Goal: Information Seeking & Learning: Compare options

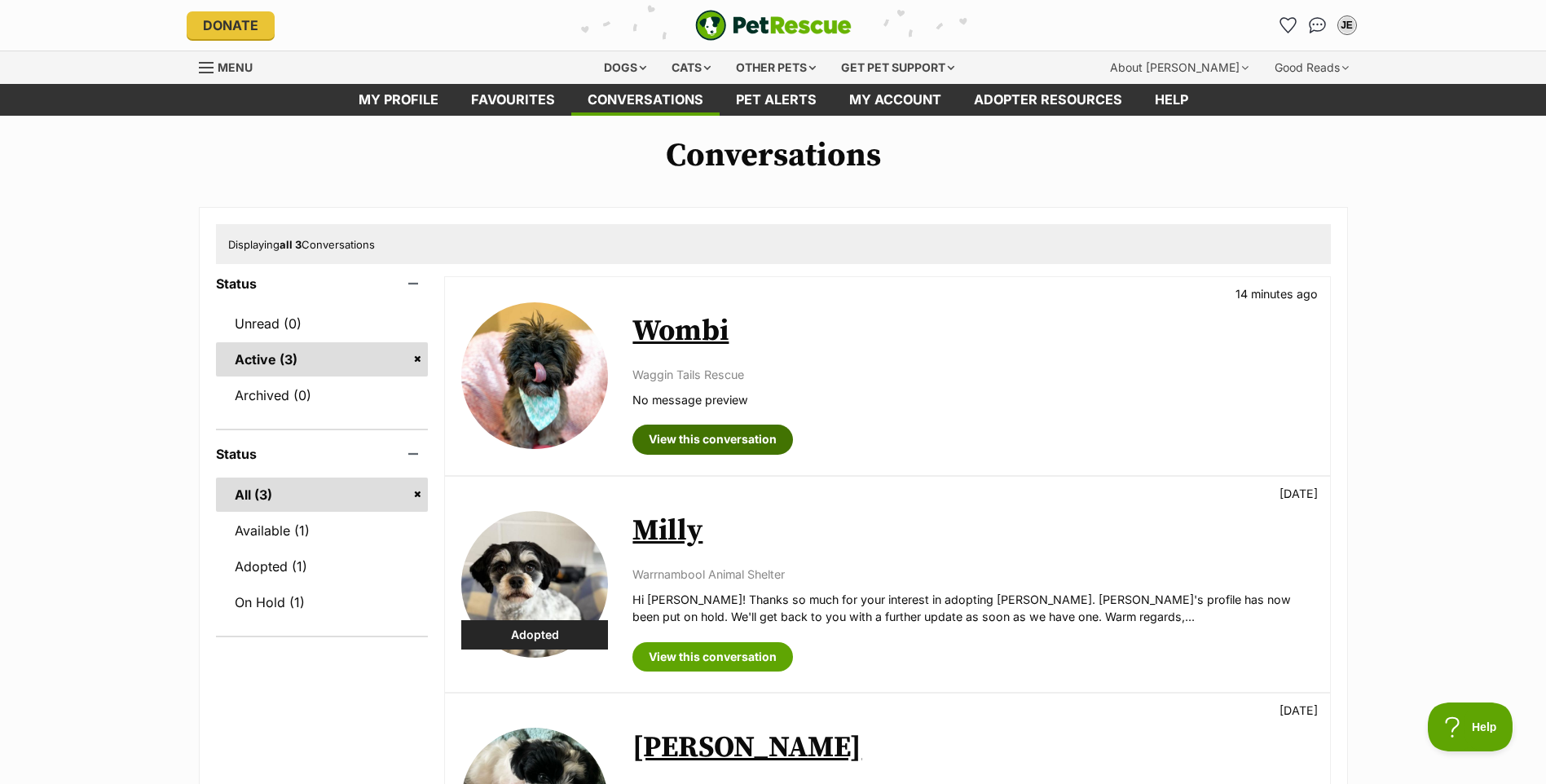
click at [733, 437] on link "View this conversation" at bounding box center [712, 439] width 161 height 29
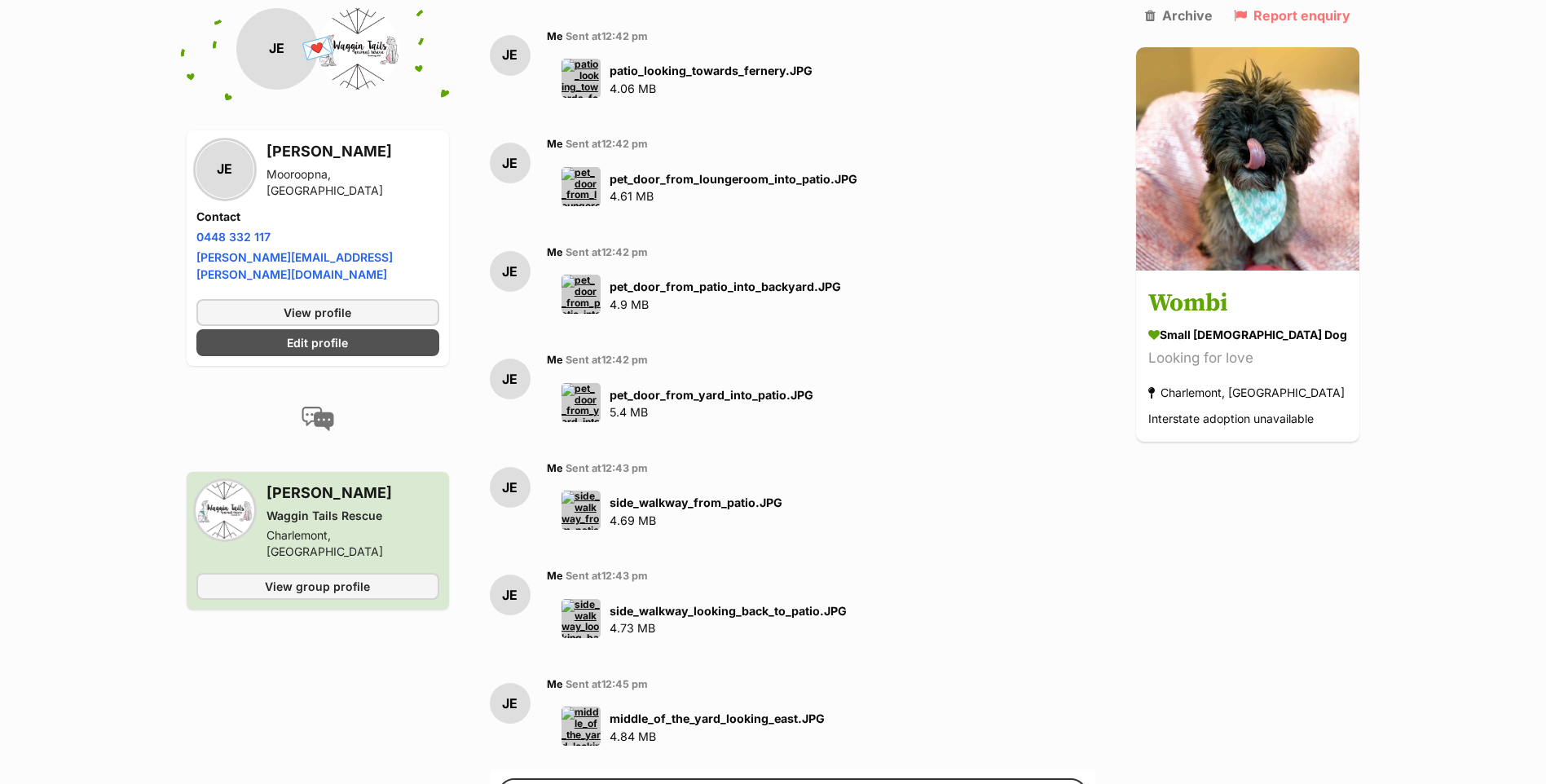
scroll to position [9373, 0]
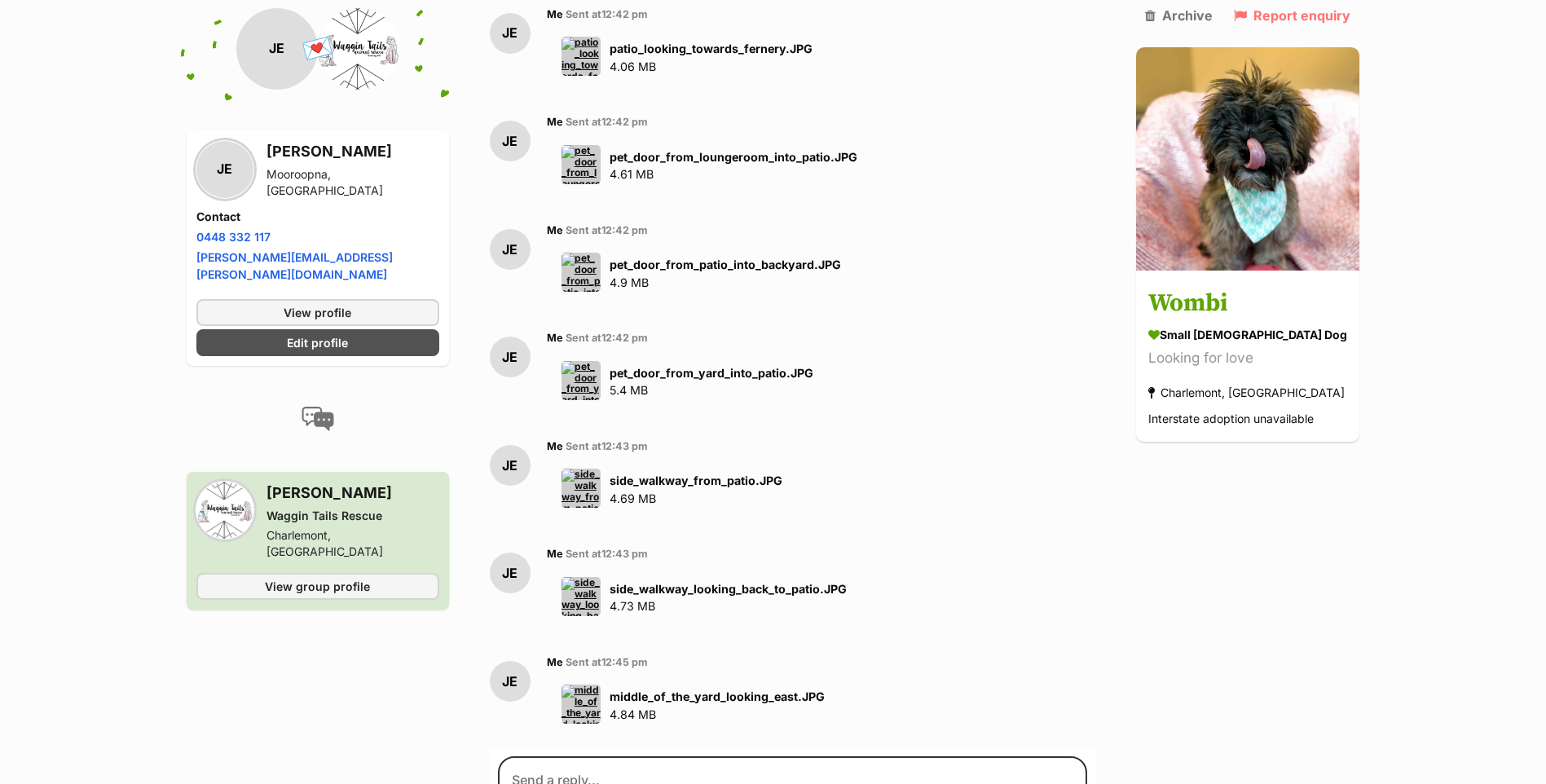
click at [0, 0] on input "Add attachment" at bounding box center [0, 0] width 0 height 0
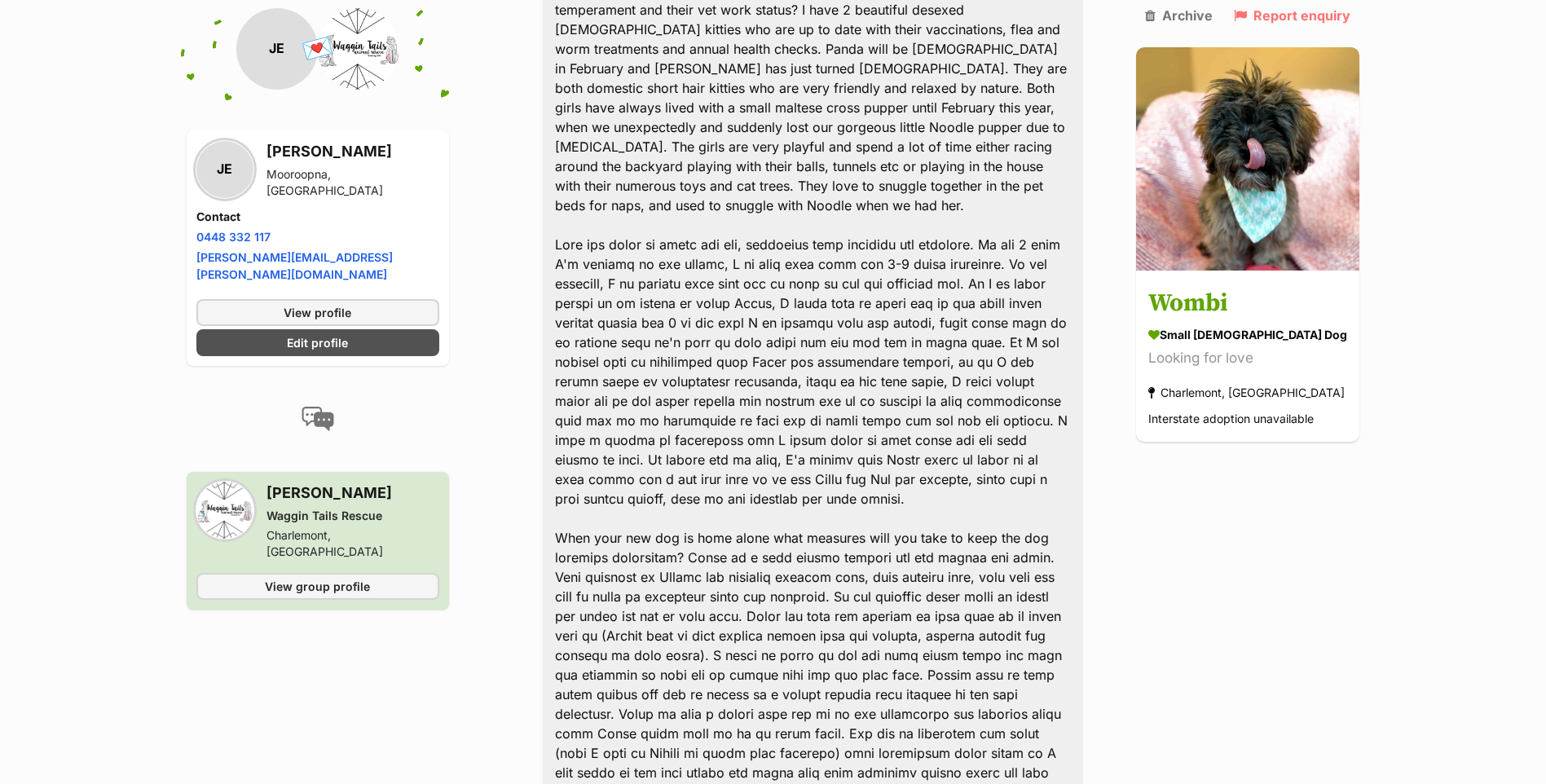
scroll to position [4320, 0]
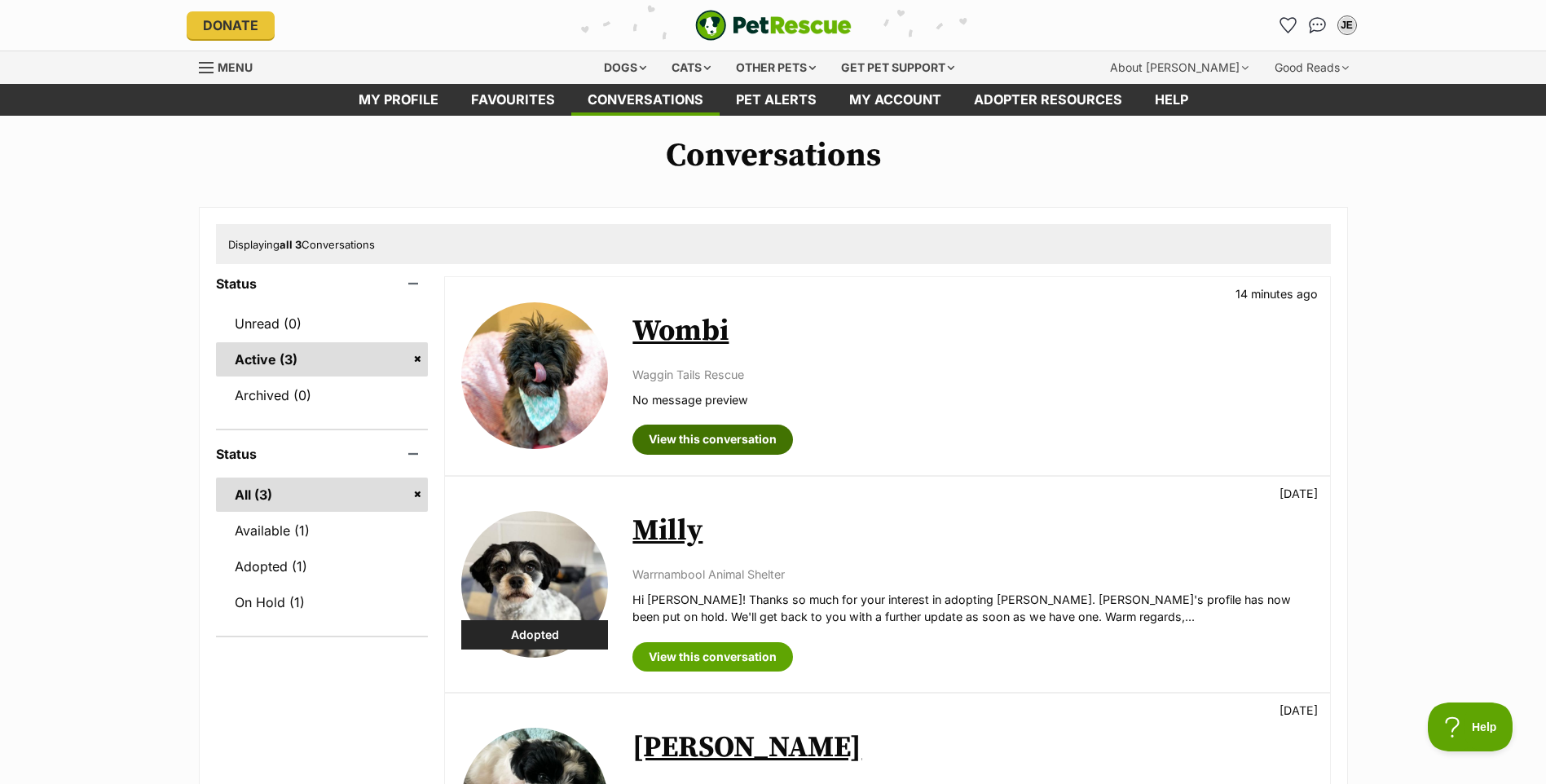
click at [693, 438] on link "View this conversation" at bounding box center [712, 439] width 161 height 29
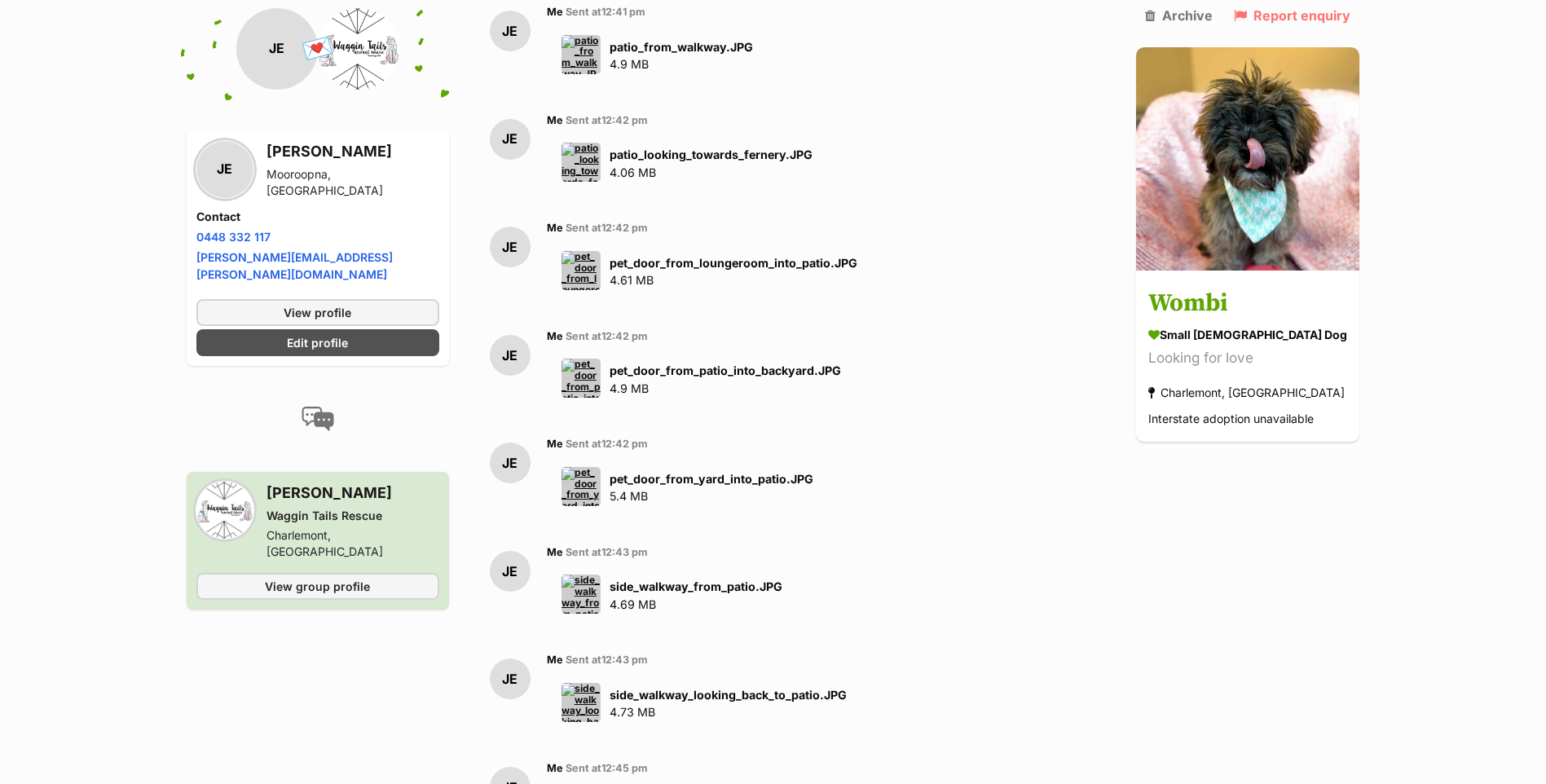
scroll to position [9047, 0]
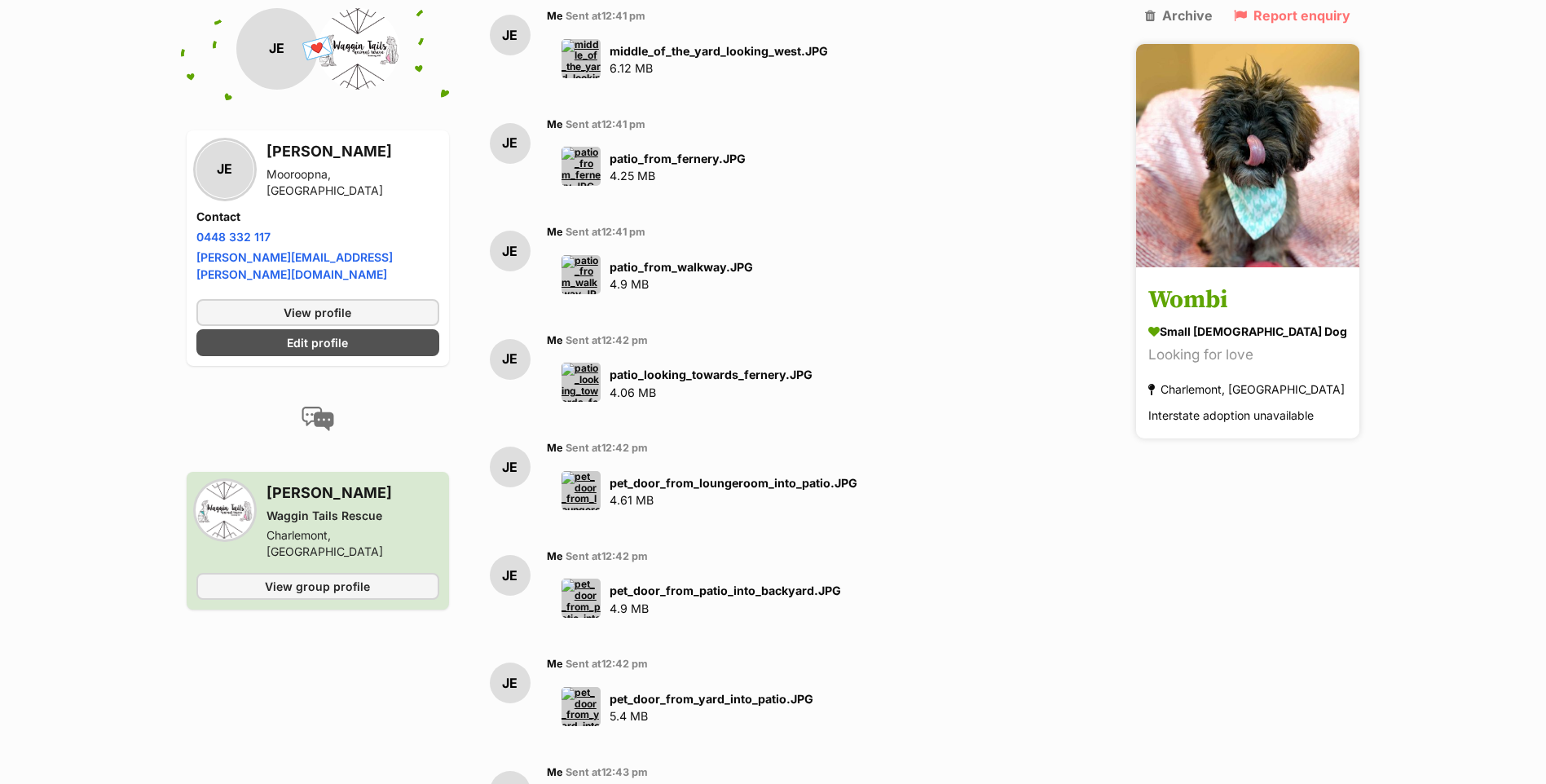
click at [1210, 283] on h3 "Wombi" at bounding box center [1247, 301] width 199 height 37
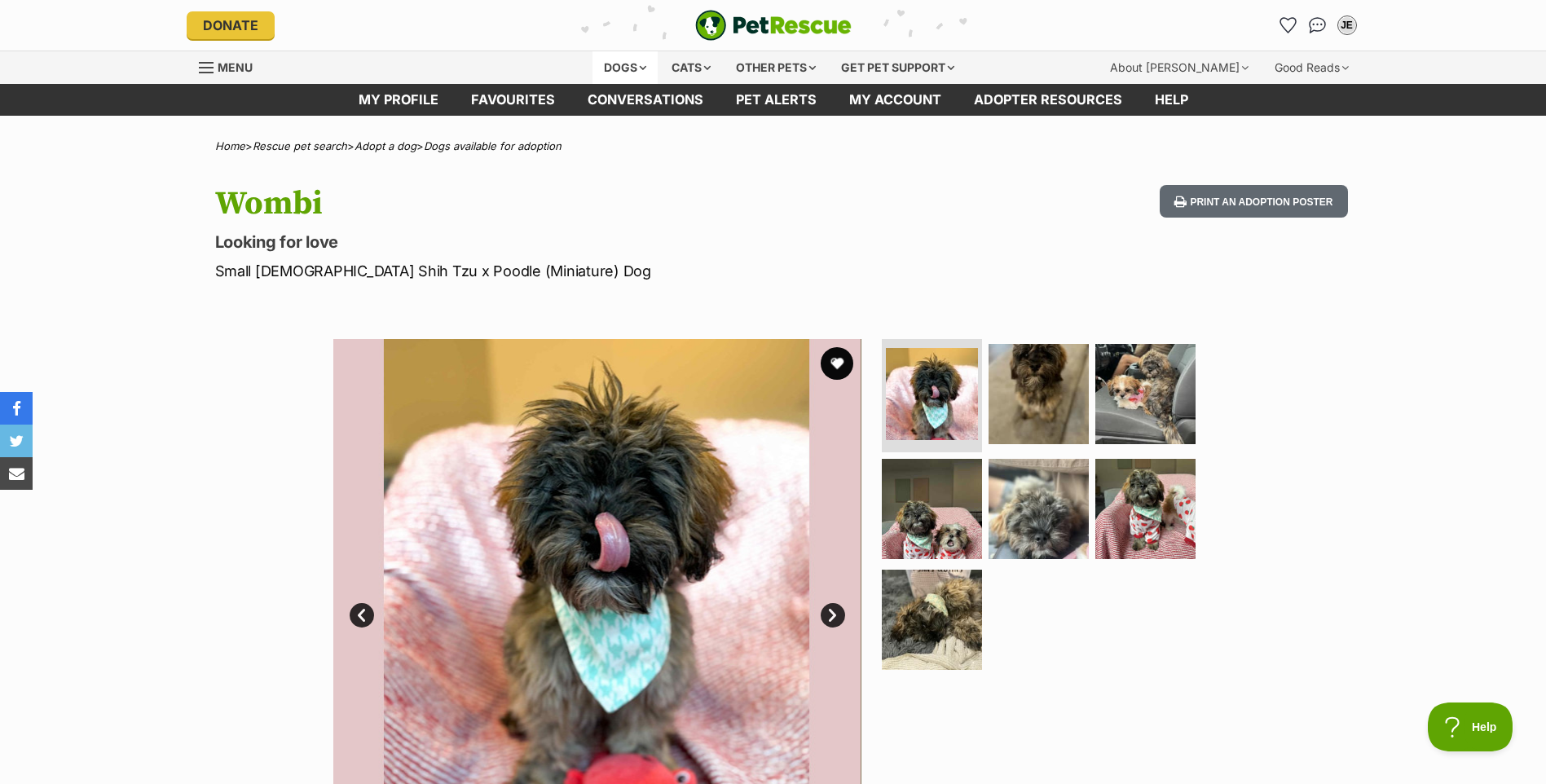
click at [619, 63] on div "Dogs" at bounding box center [625, 67] width 65 height 33
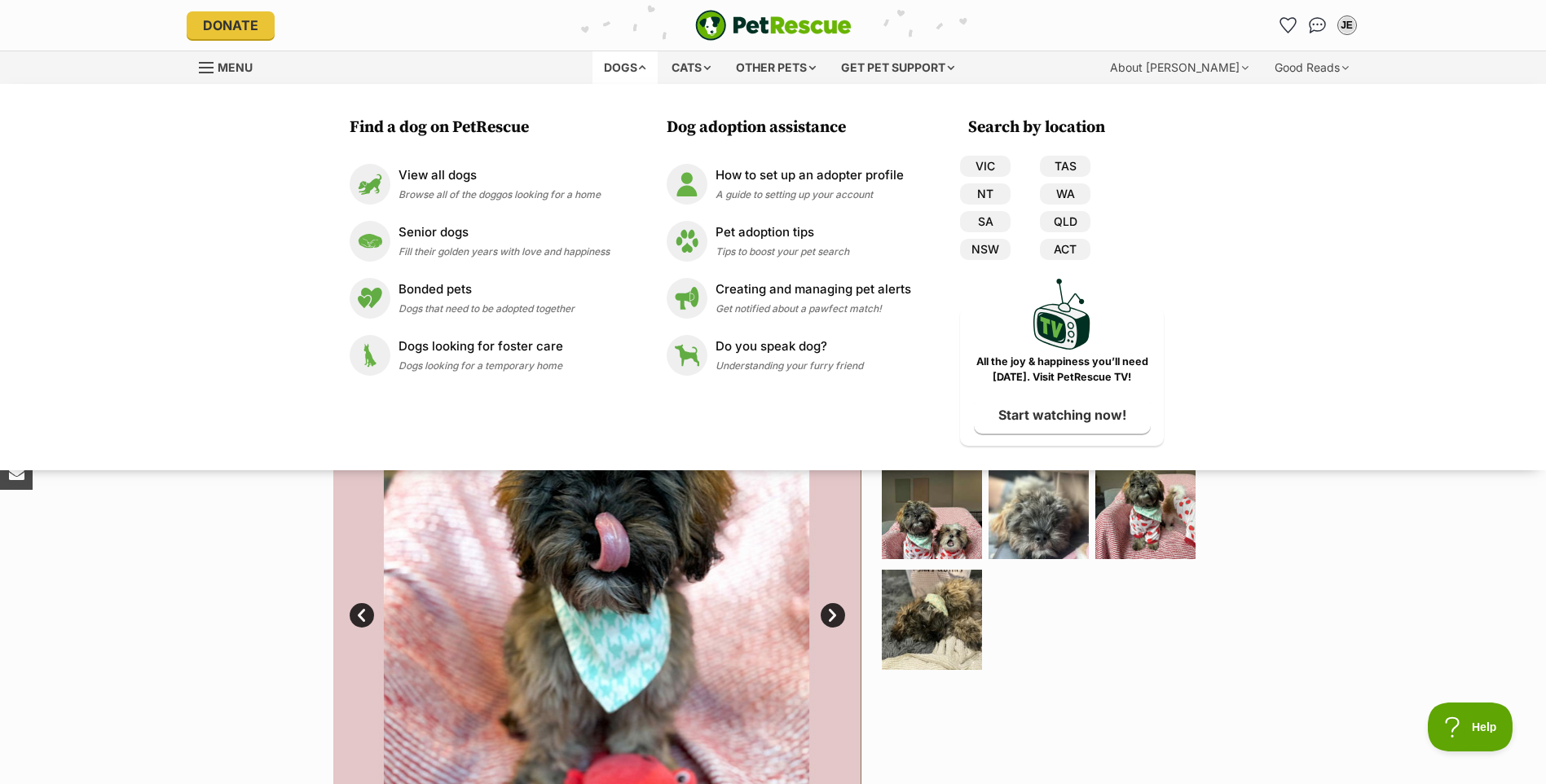
click at [1052, 661] on ul at bounding box center [1046, 510] width 334 height 342
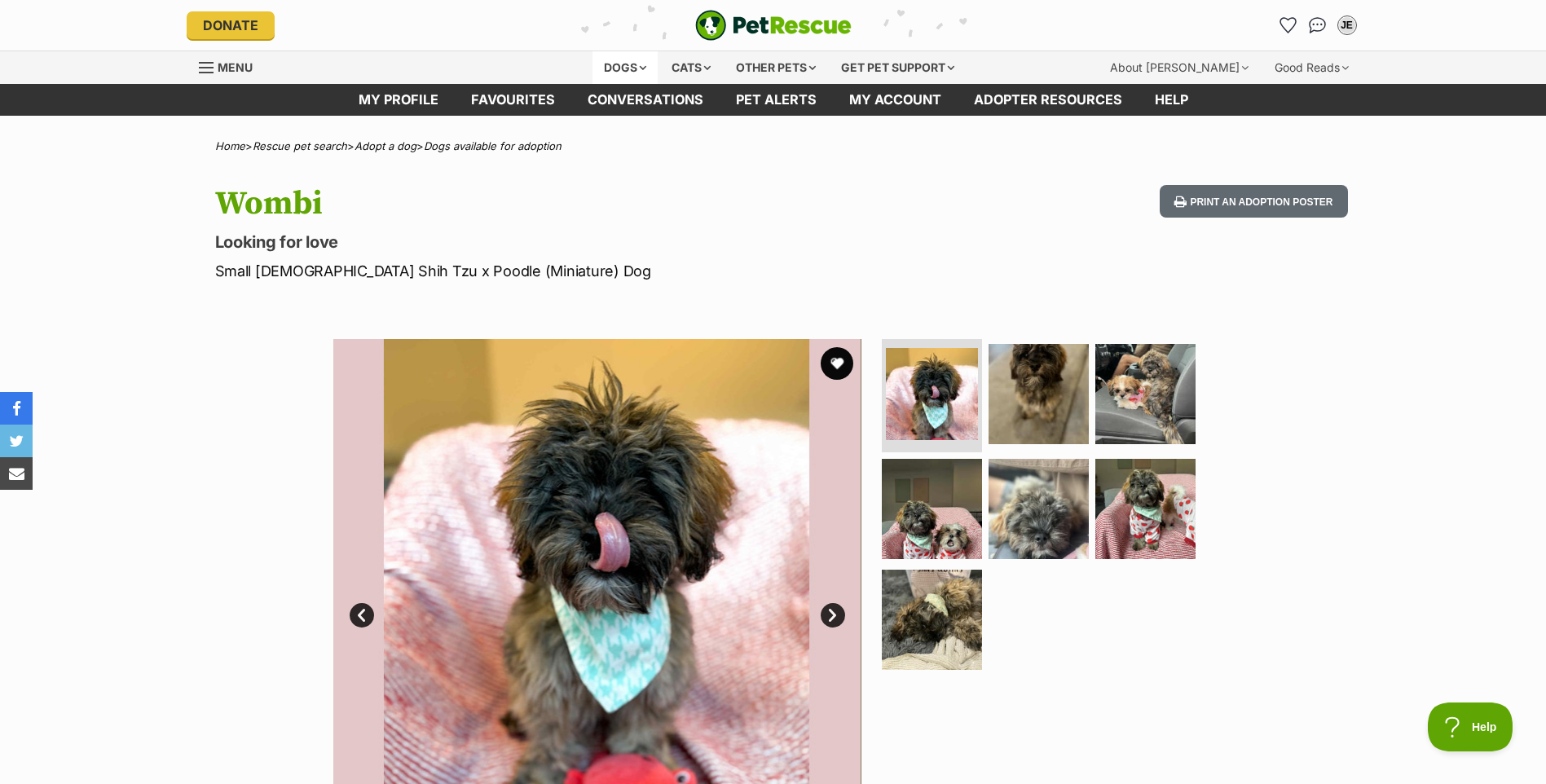
click at [632, 64] on div "Dogs" at bounding box center [625, 67] width 65 height 33
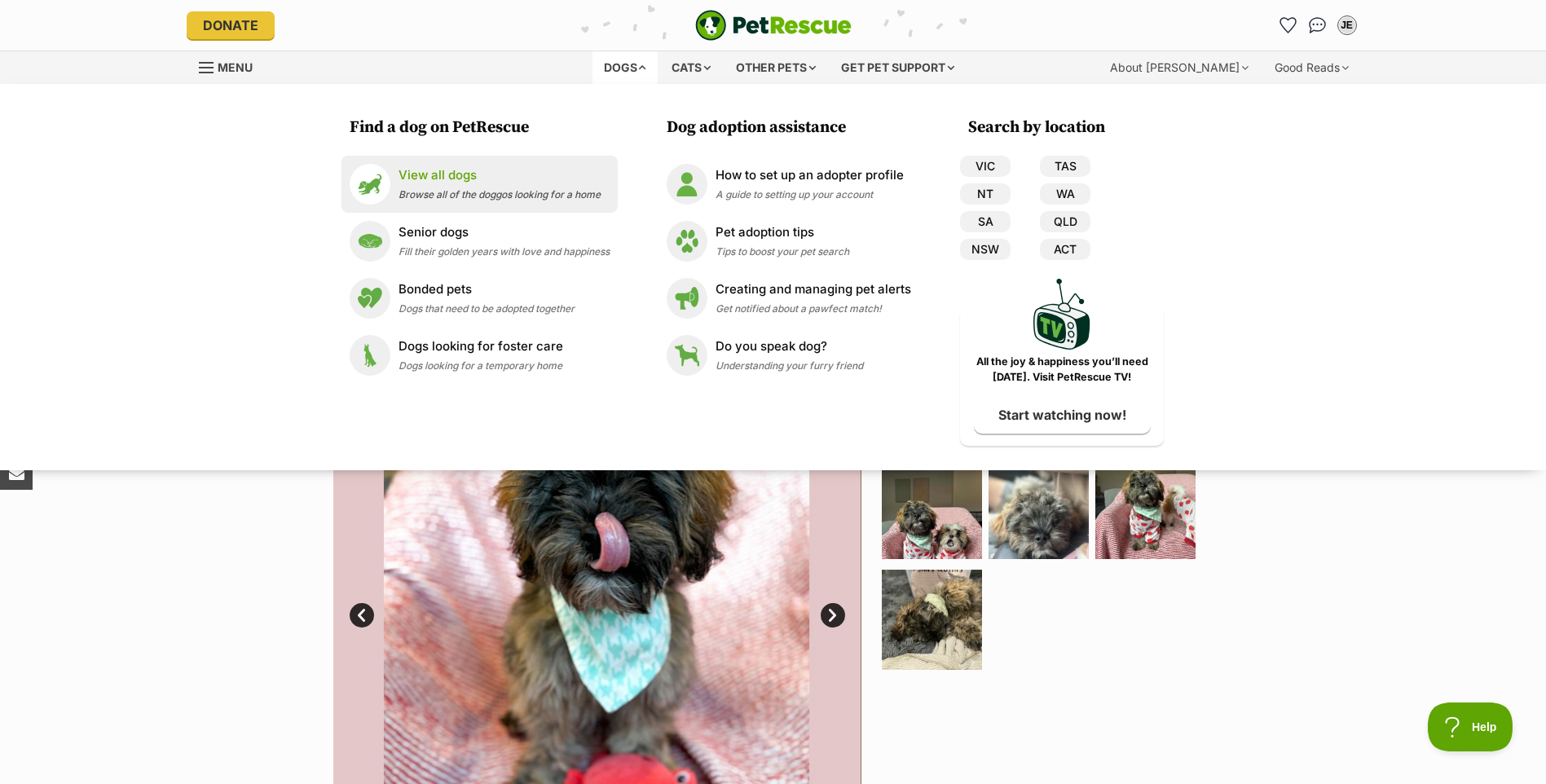
click at [439, 176] on p "View all dogs" at bounding box center [500, 175] width 202 height 19
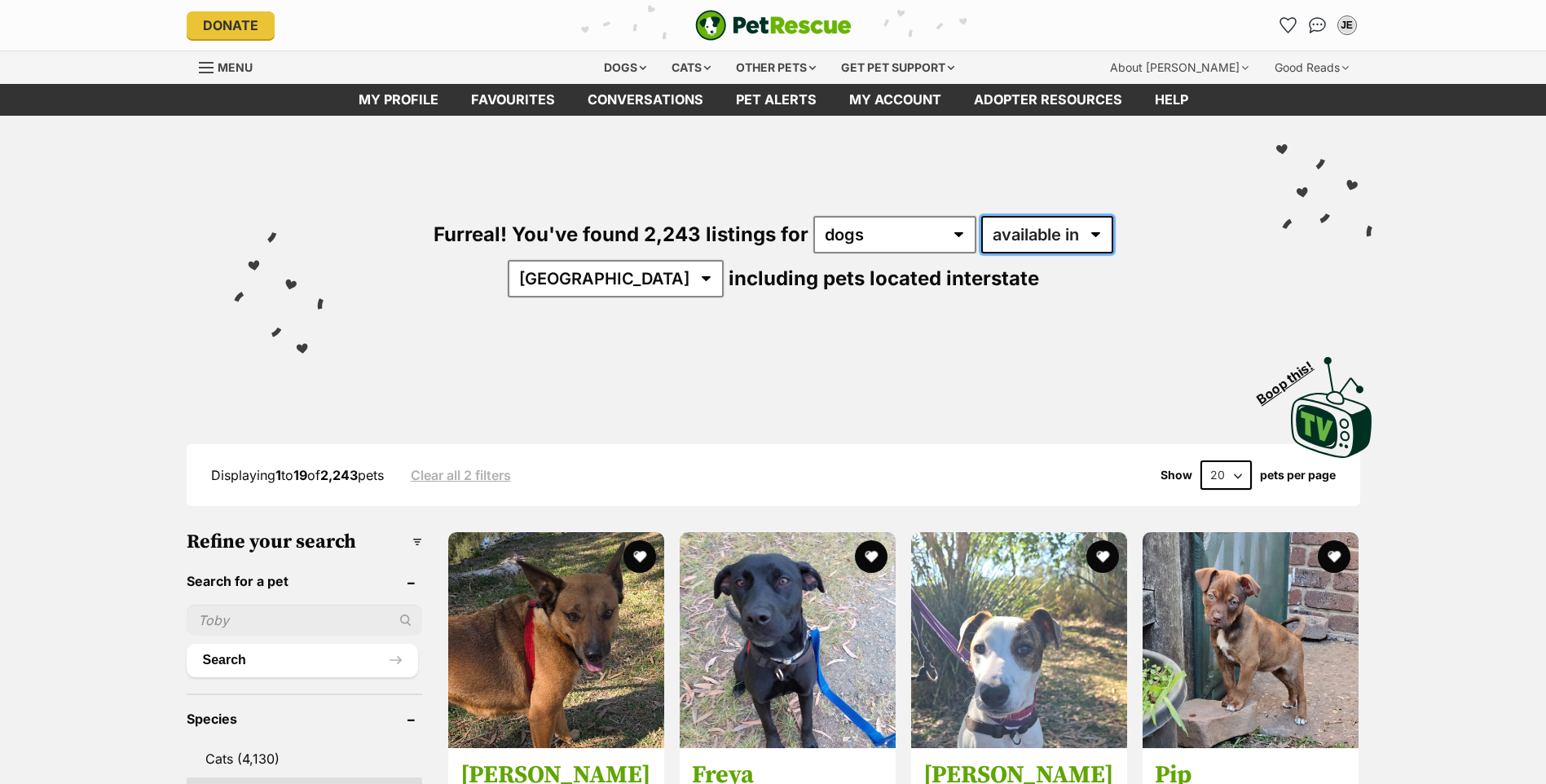
click at [1042, 233] on select "available in located in" at bounding box center [1047, 234] width 132 height 37
select select "disabled"
click at [981, 216] on select "available in located in" at bounding box center [1047, 234] width 132 height 37
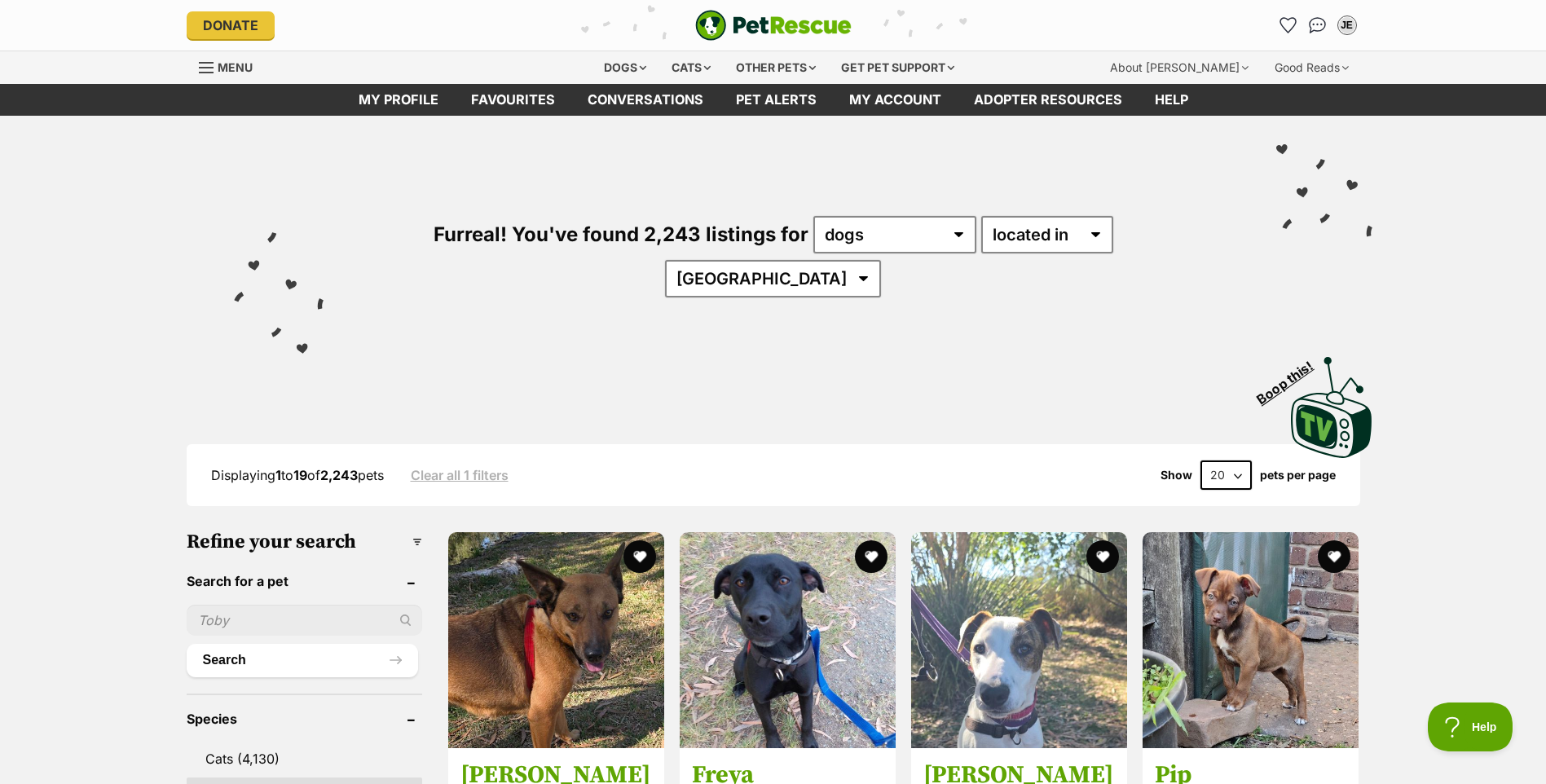
select select "VIC"
click at [881, 260] on select "Australia ACT NSW NT QLD SA TAS VIC WA" at bounding box center [773, 278] width 216 height 37
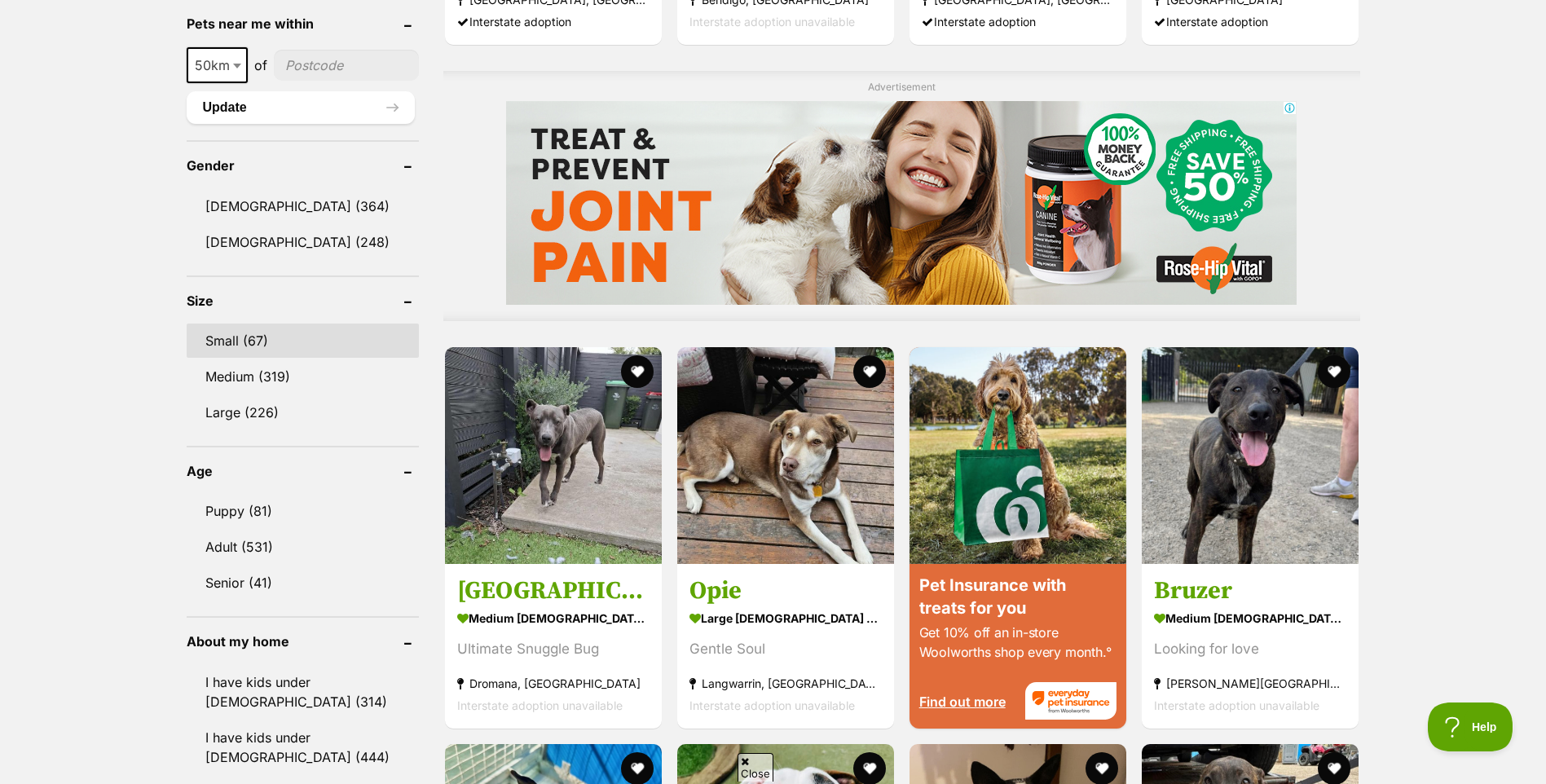
click at [253, 342] on link "Small (67)" at bounding box center [303, 341] width 232 height 34
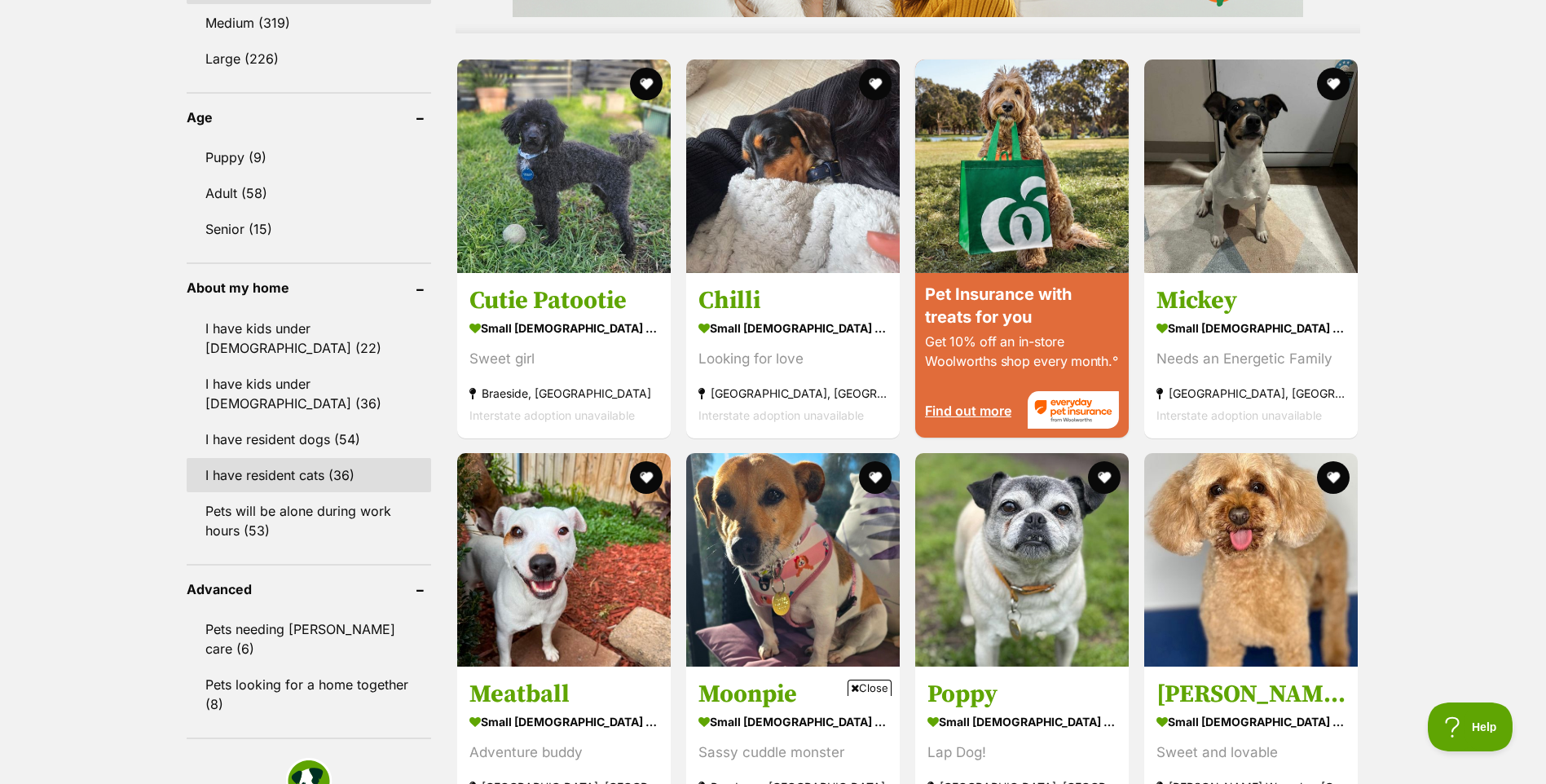
click at [266, 458] on link "I have resident cats (36)" at bounding box center [309, 475] width 245 height 34
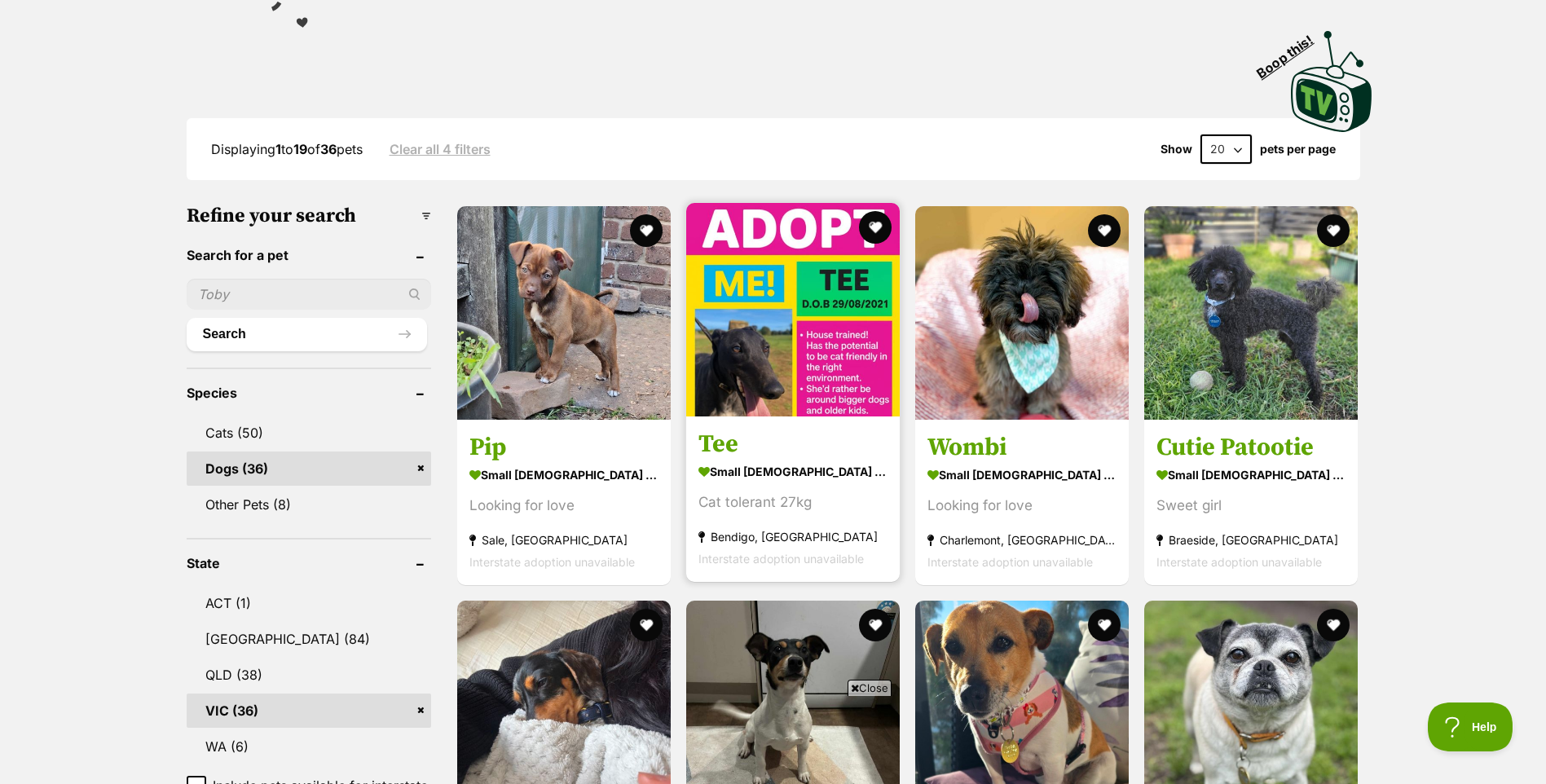
click at [783, 364] on img at bounding box center [793, 310] width 214 height 214
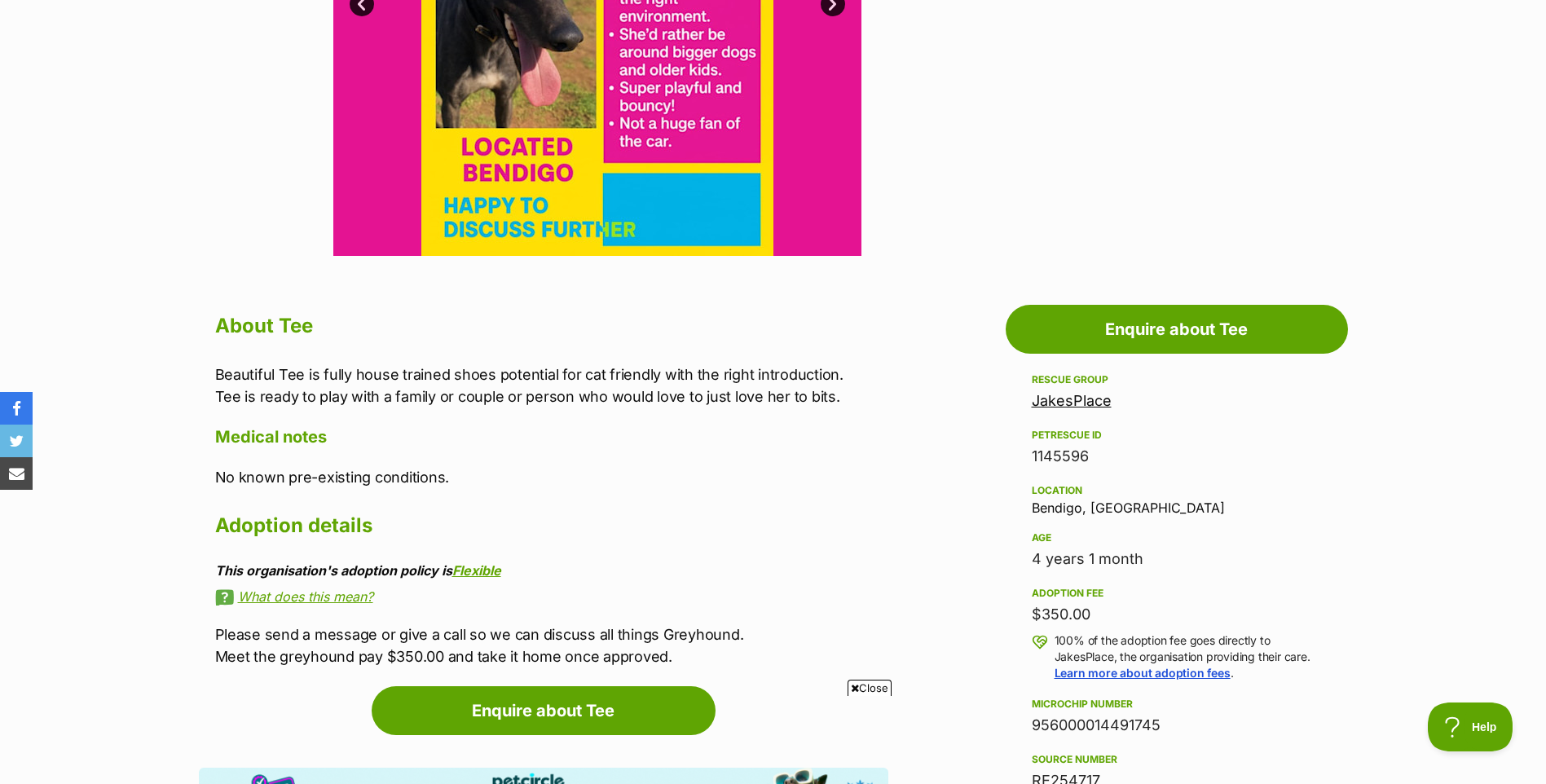
scroll to position [571, 0]
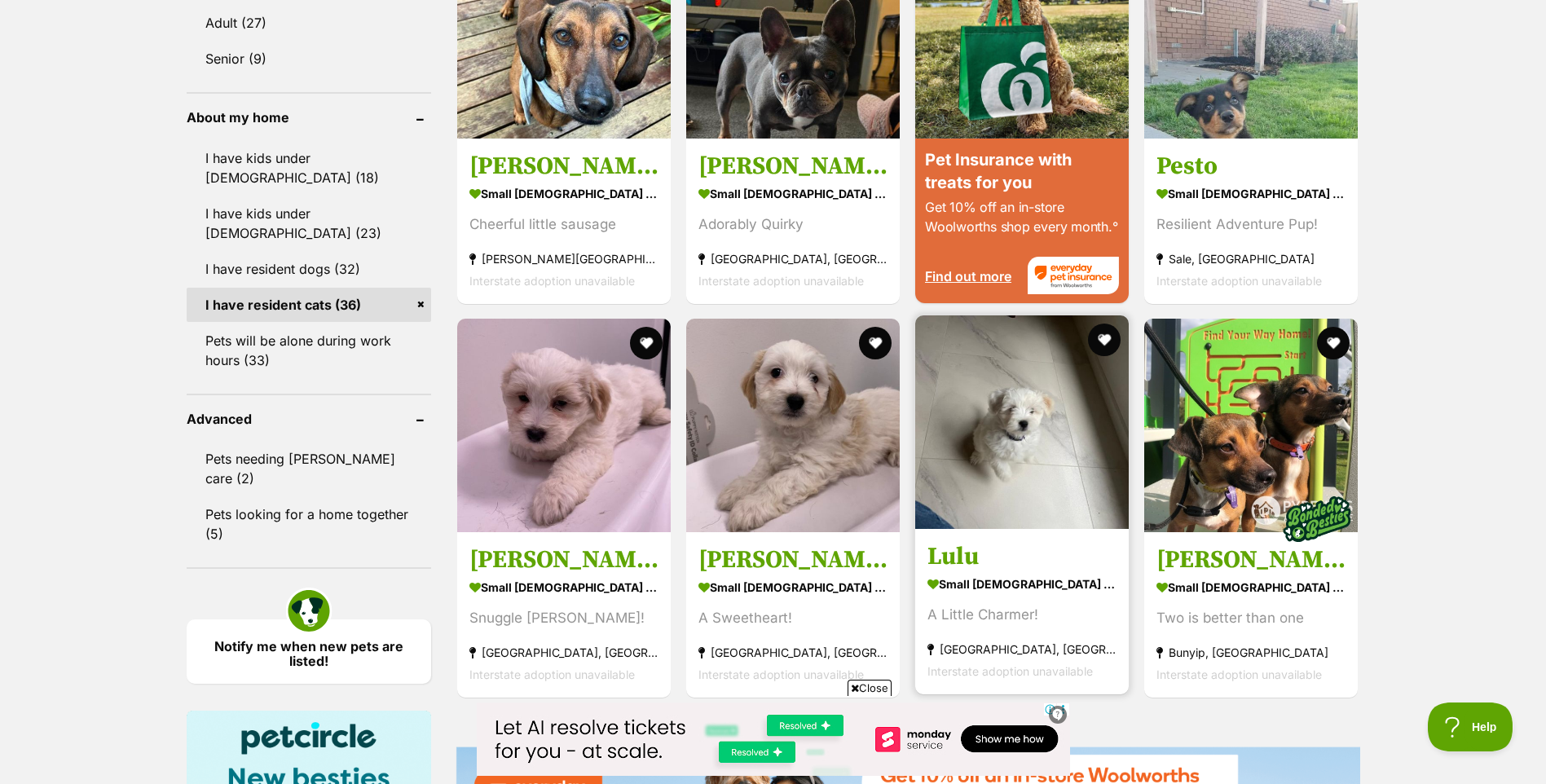
scroll to position [1712, 0]
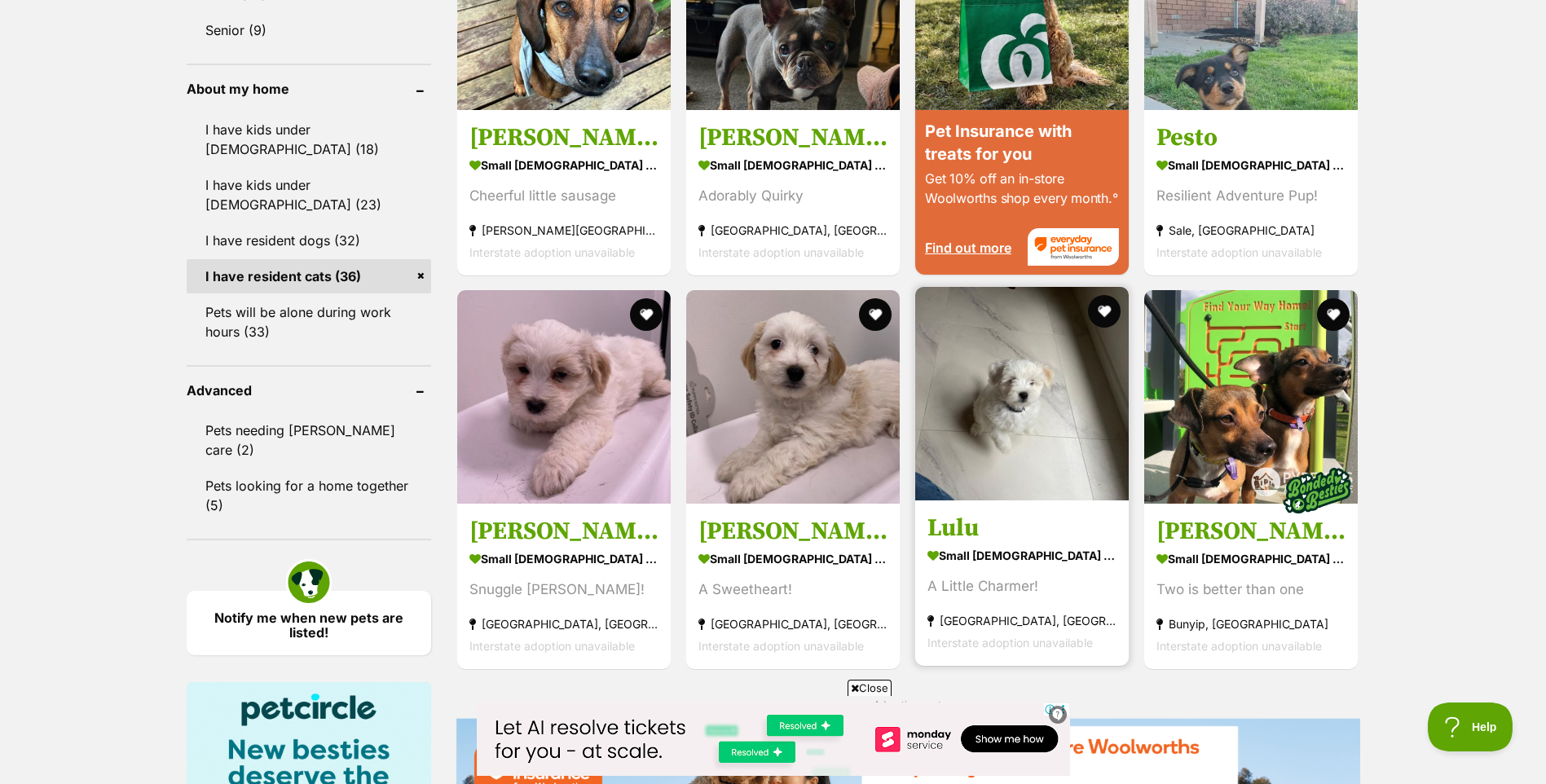
click at [1021, 386] on img at bounding box center [1022, 394] width 214 height 214
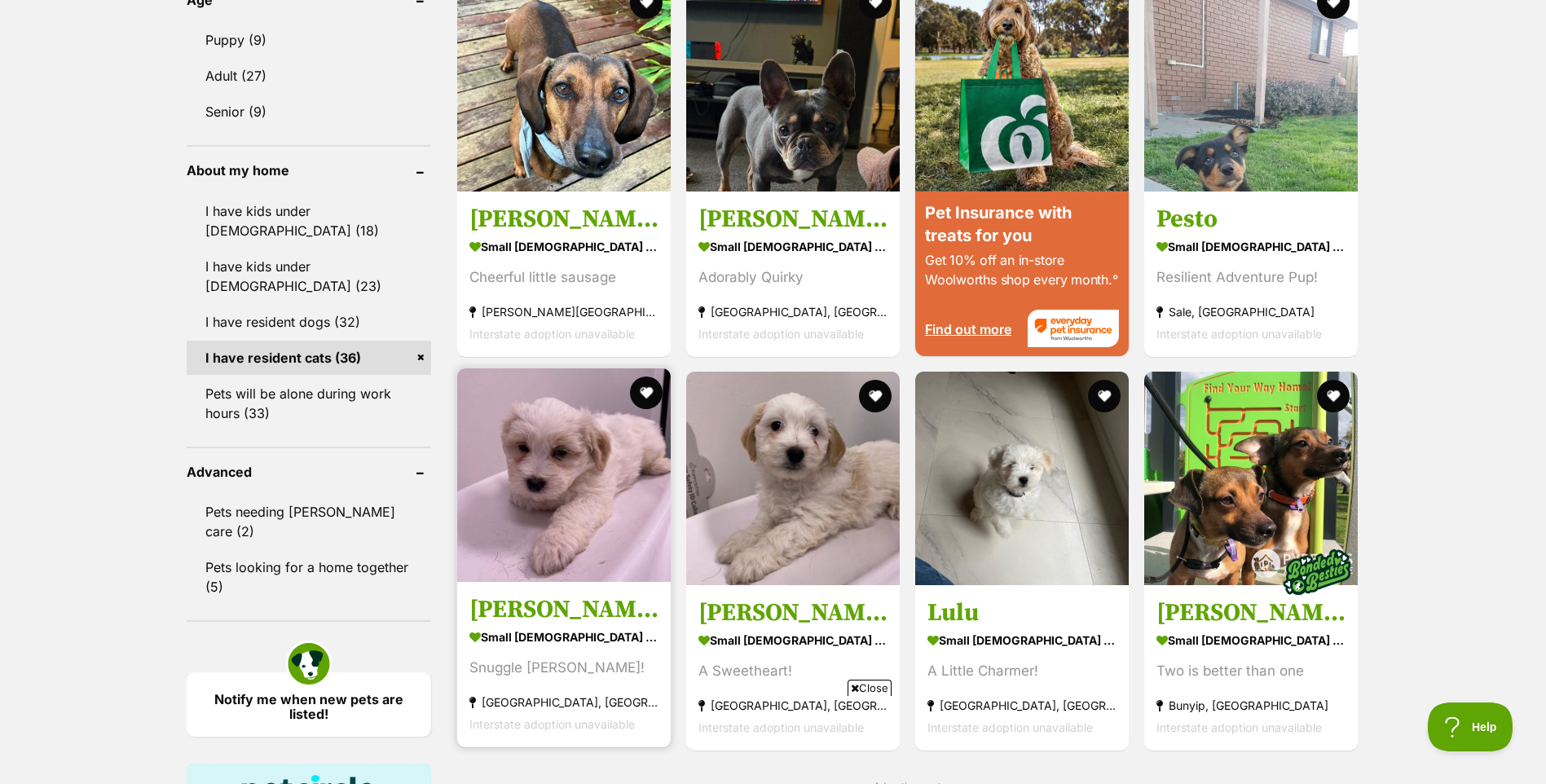
click at [561, 547] on img at bounding box center [564, 475] width 214 height 214
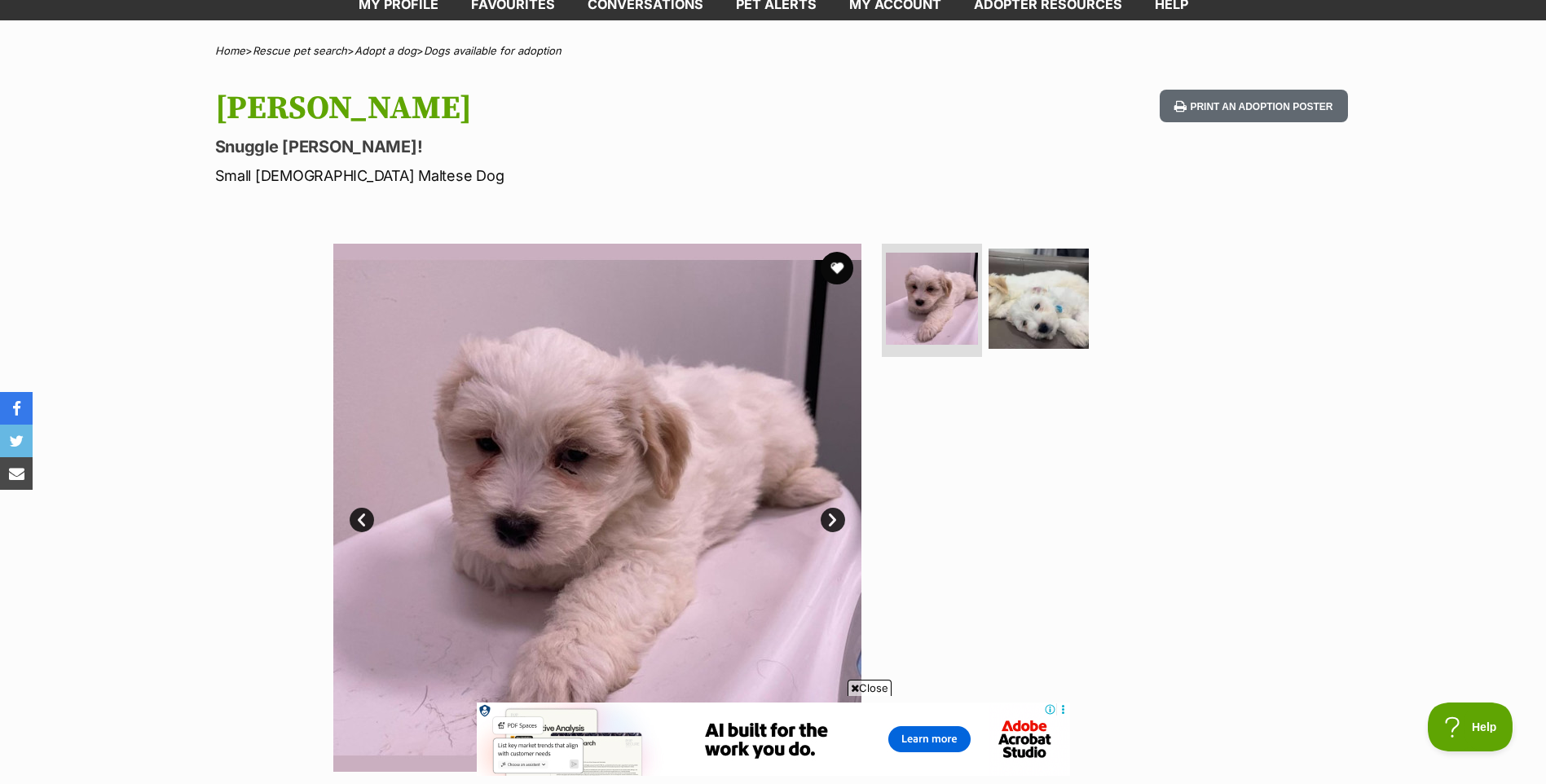
scroll to position [82, 0]
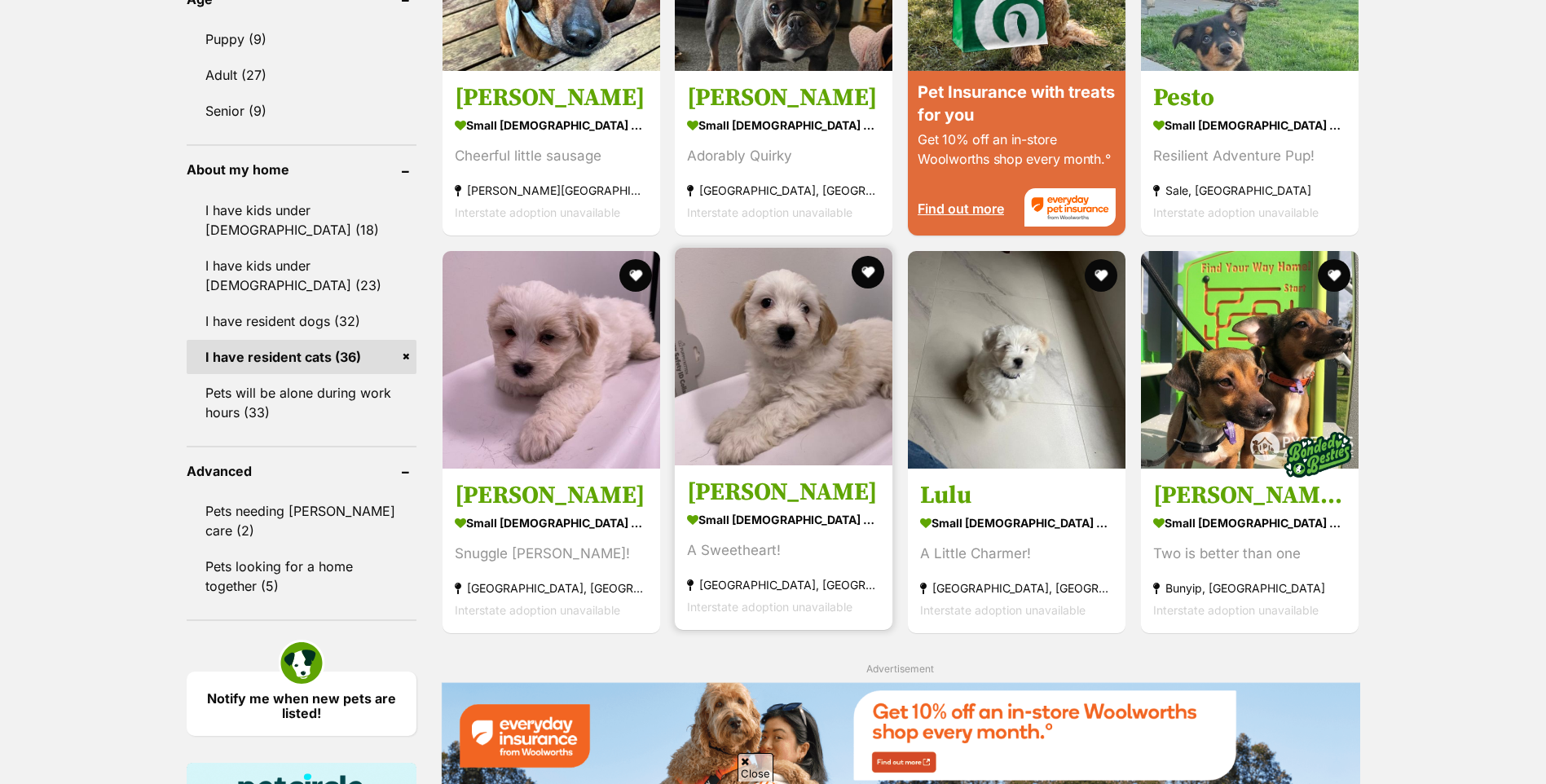
click at [794, 248] on img at bounding box center [784, 357] width 218 height 218
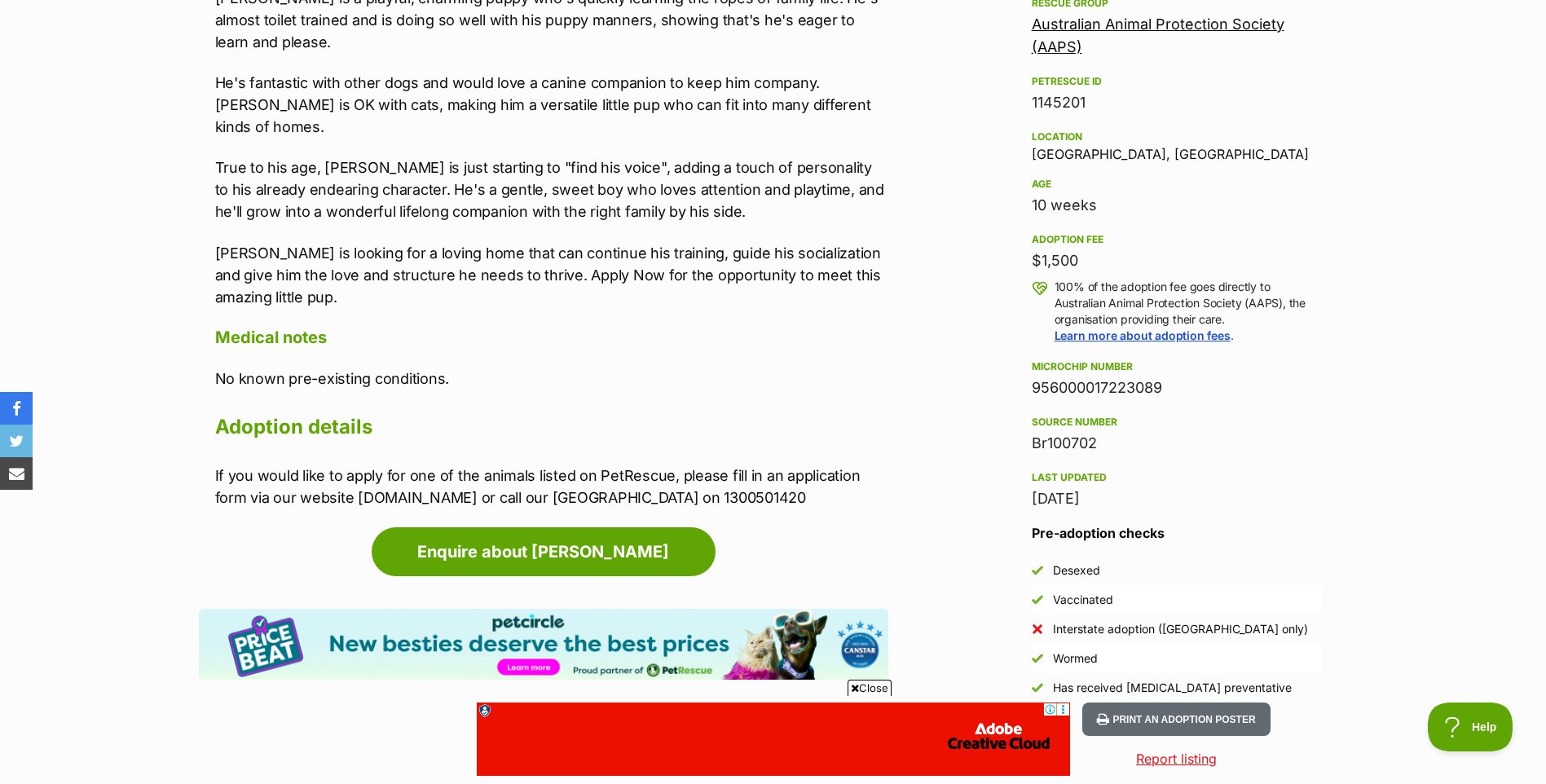
scroll to position [1060, 0]
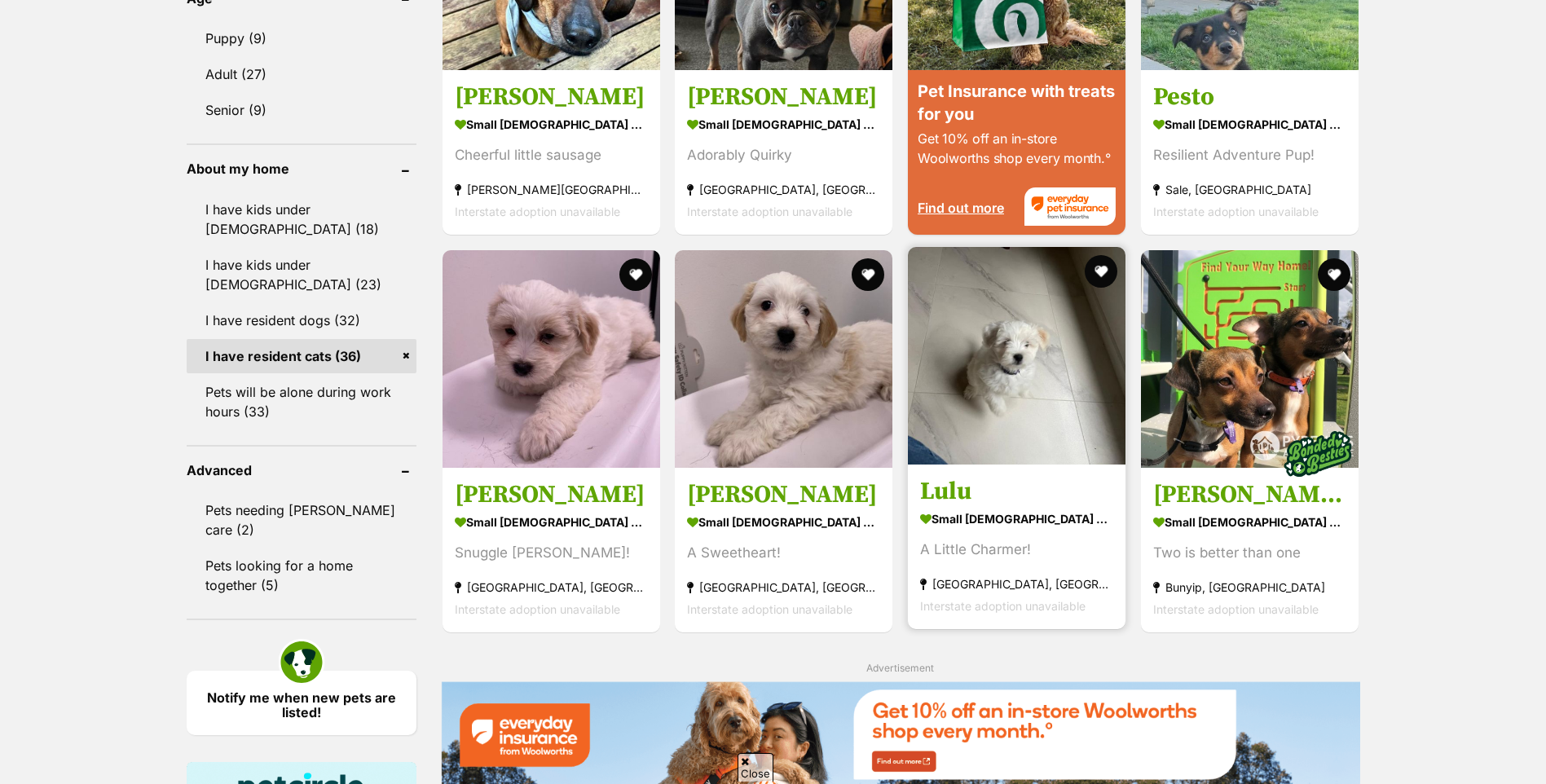
scroll to position [1631, 0]
click at [1026, 248] on img at bounding box center [1017, 357] width 218 height 218
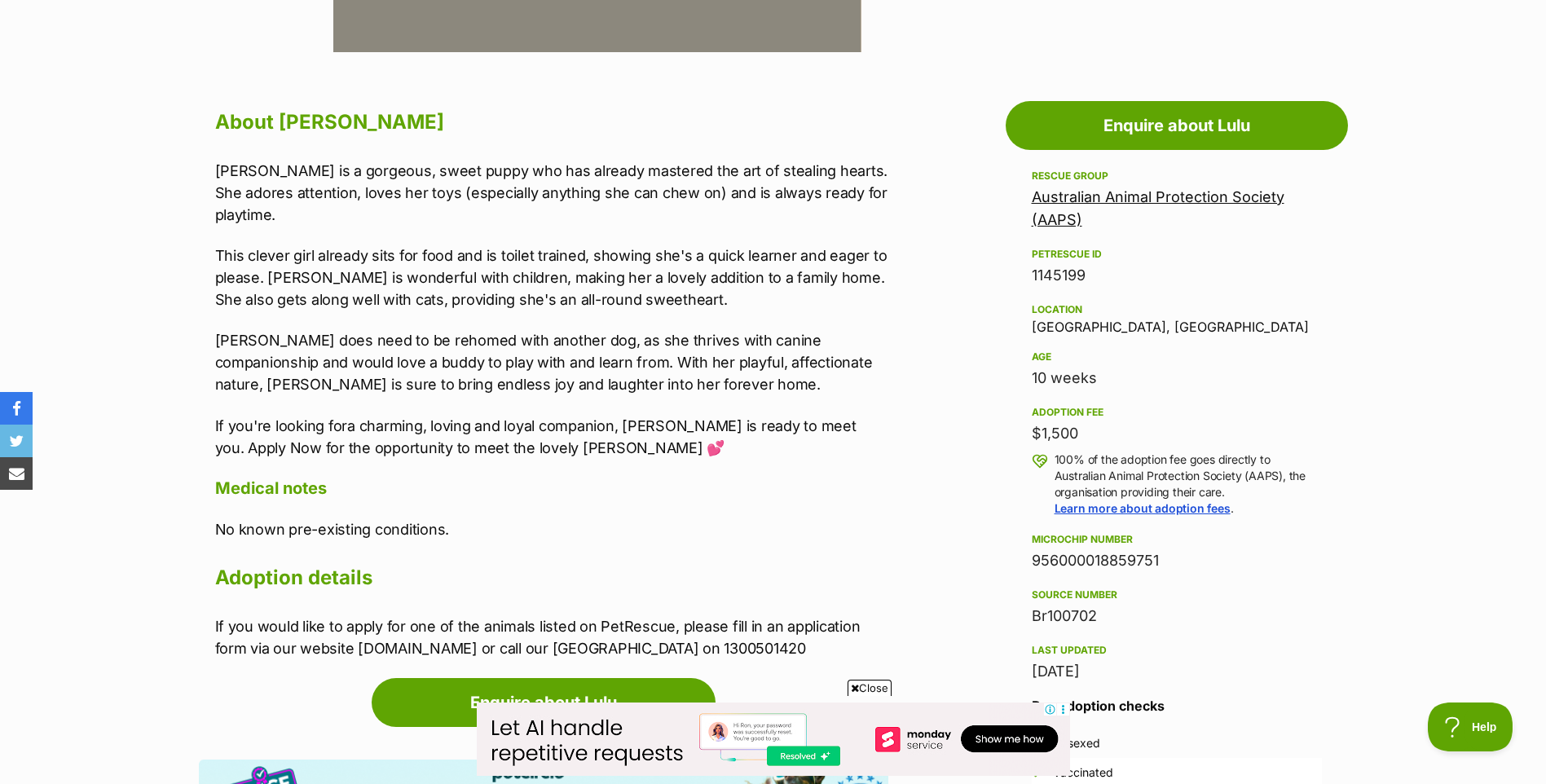
scroll to position [734, 0]
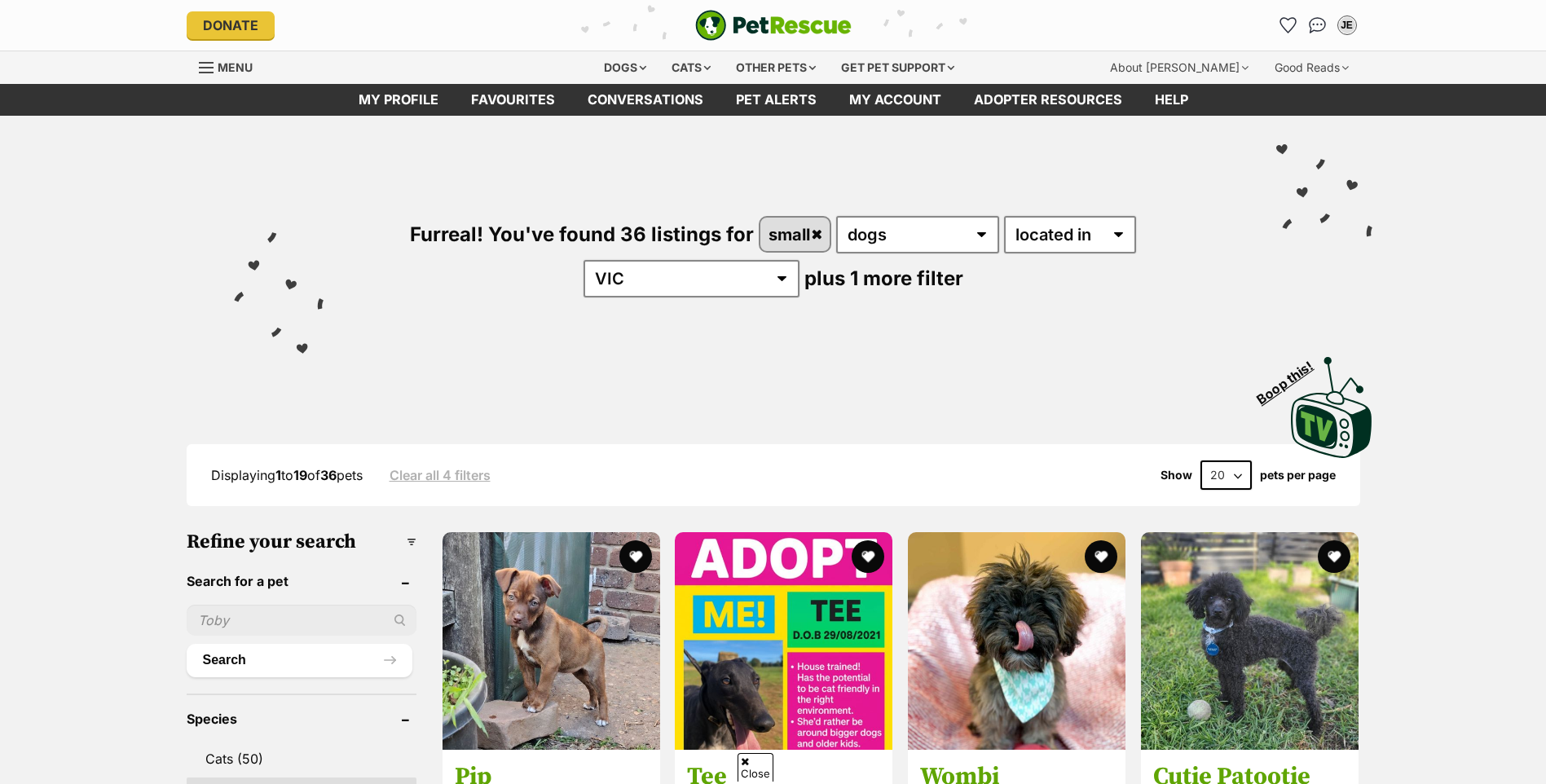
scroll to position [1632, 0]
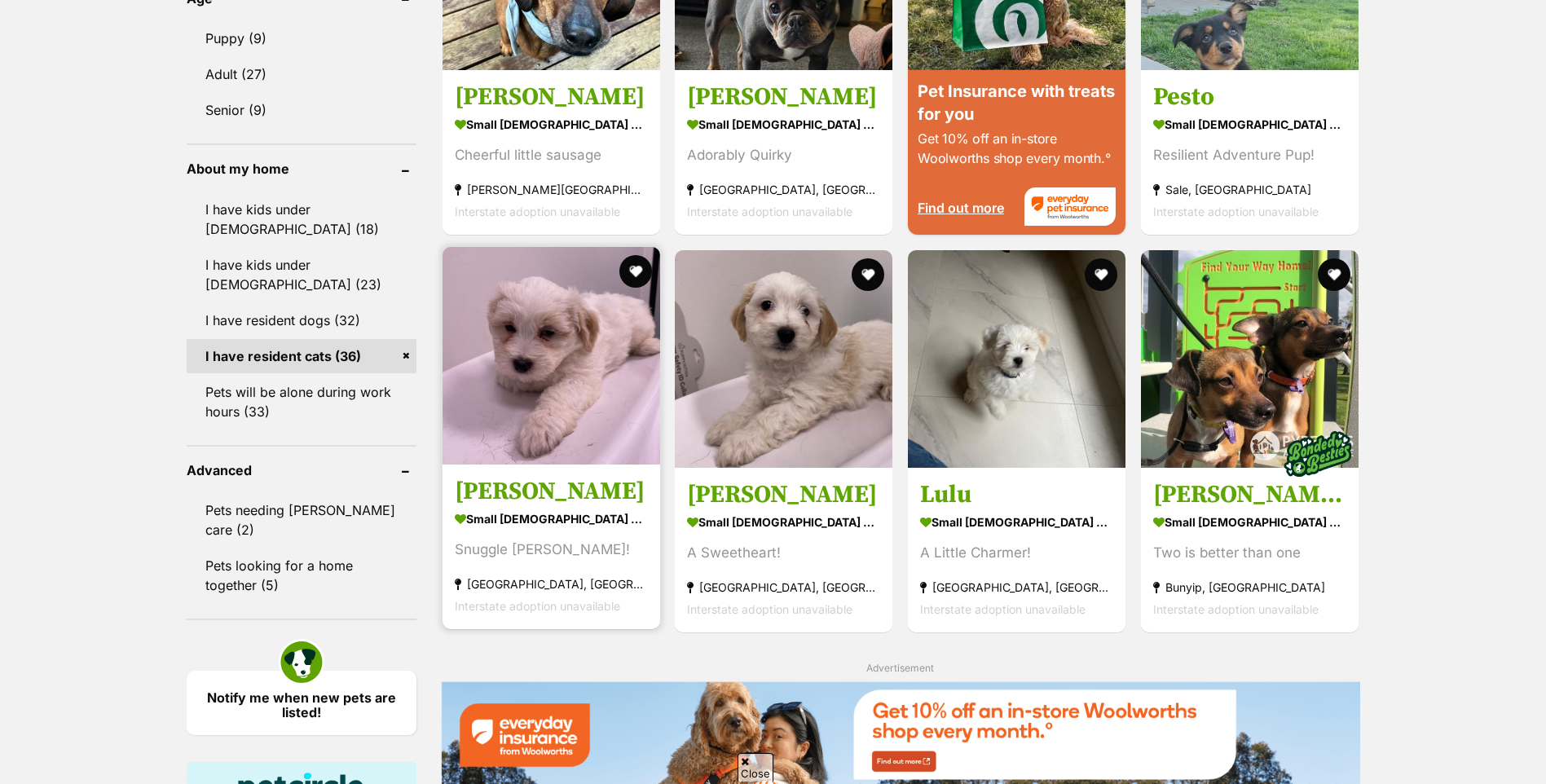
drag, startPoint x: 0, startPoint y: 0, endPoint x: 531, endPoint y: 156, distance: 553.7
click at [531, 247] on img at bounding box center [552, 356] width 218 height 218
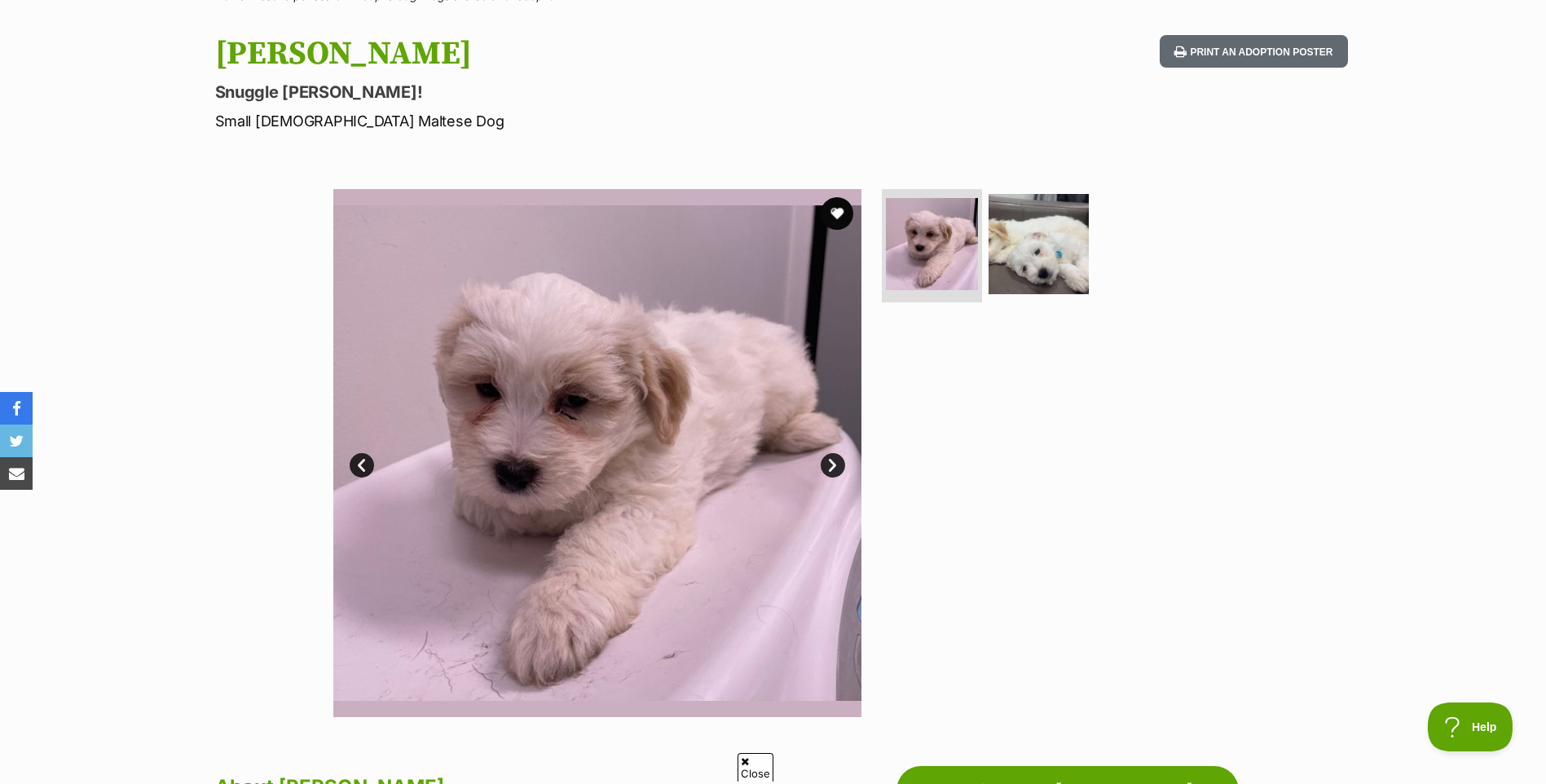
scroll to position [163, 0]
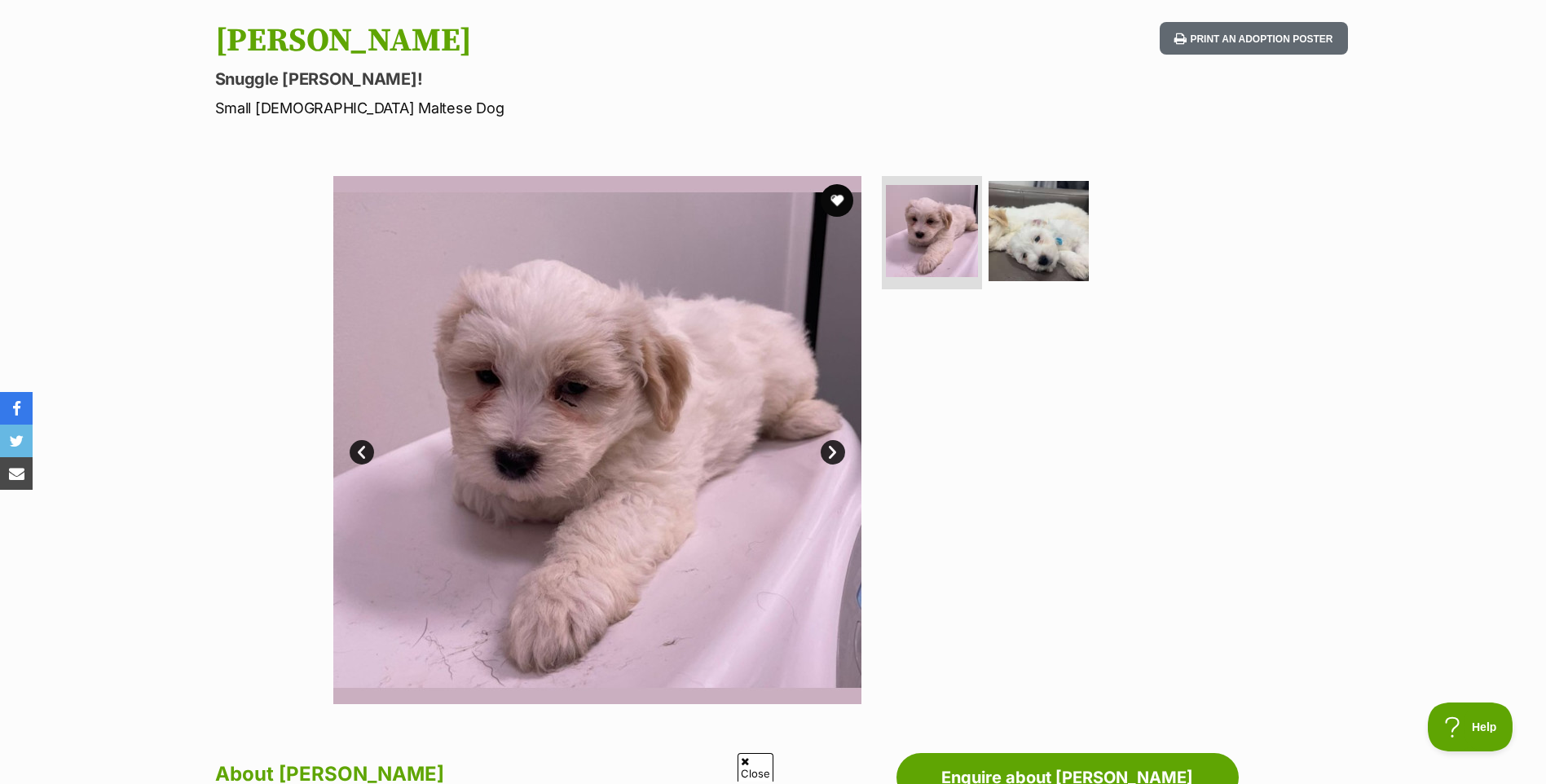
click at [833, 450] on link "Next" at bounding box center [833, 452] width 24 height 24
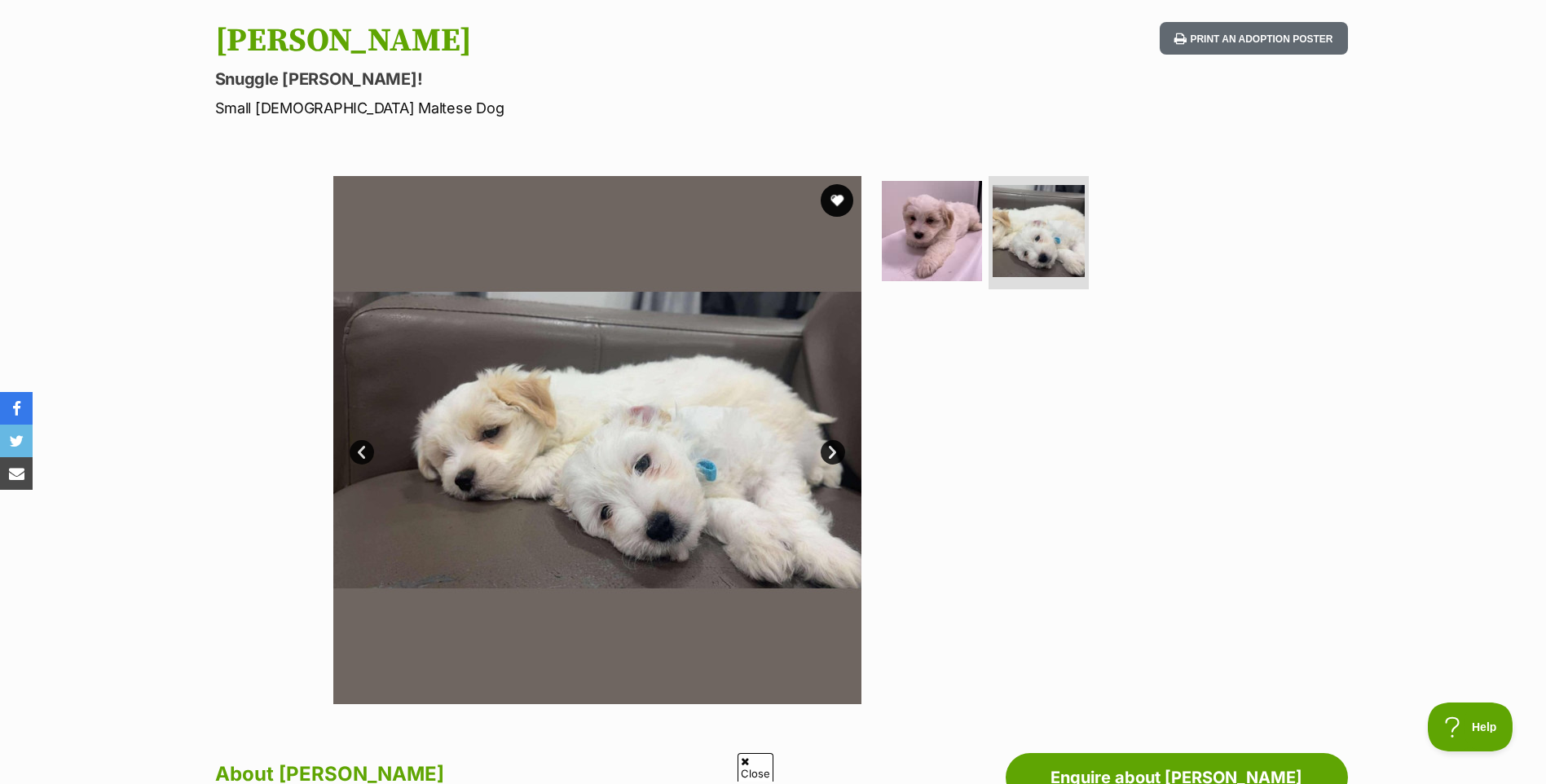
scroll to position [0, 0]
click at [833, 450] on link "Next" at bounding box center [833, 452] width 24 height 24
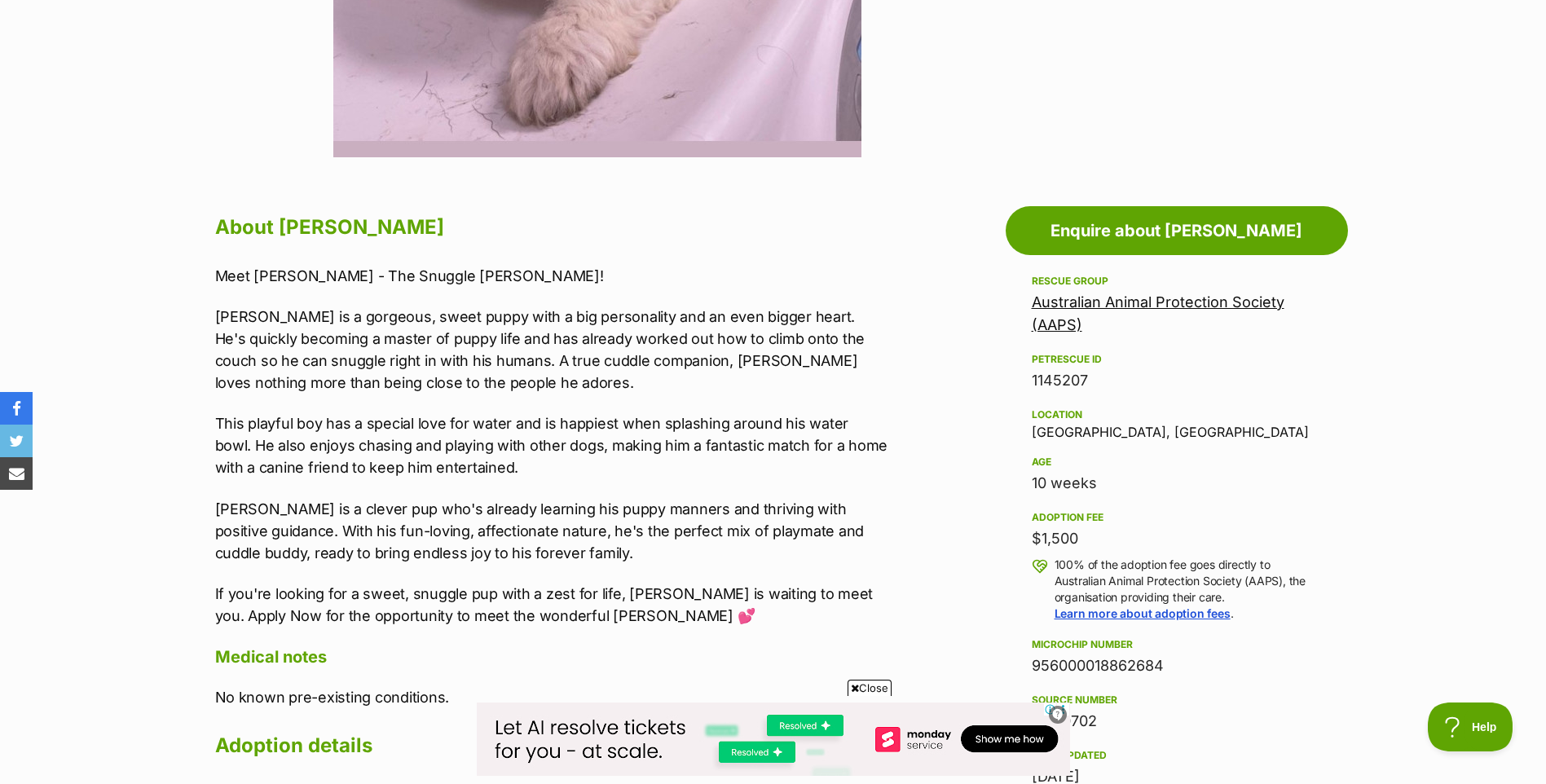
scroll to position [734, 0]
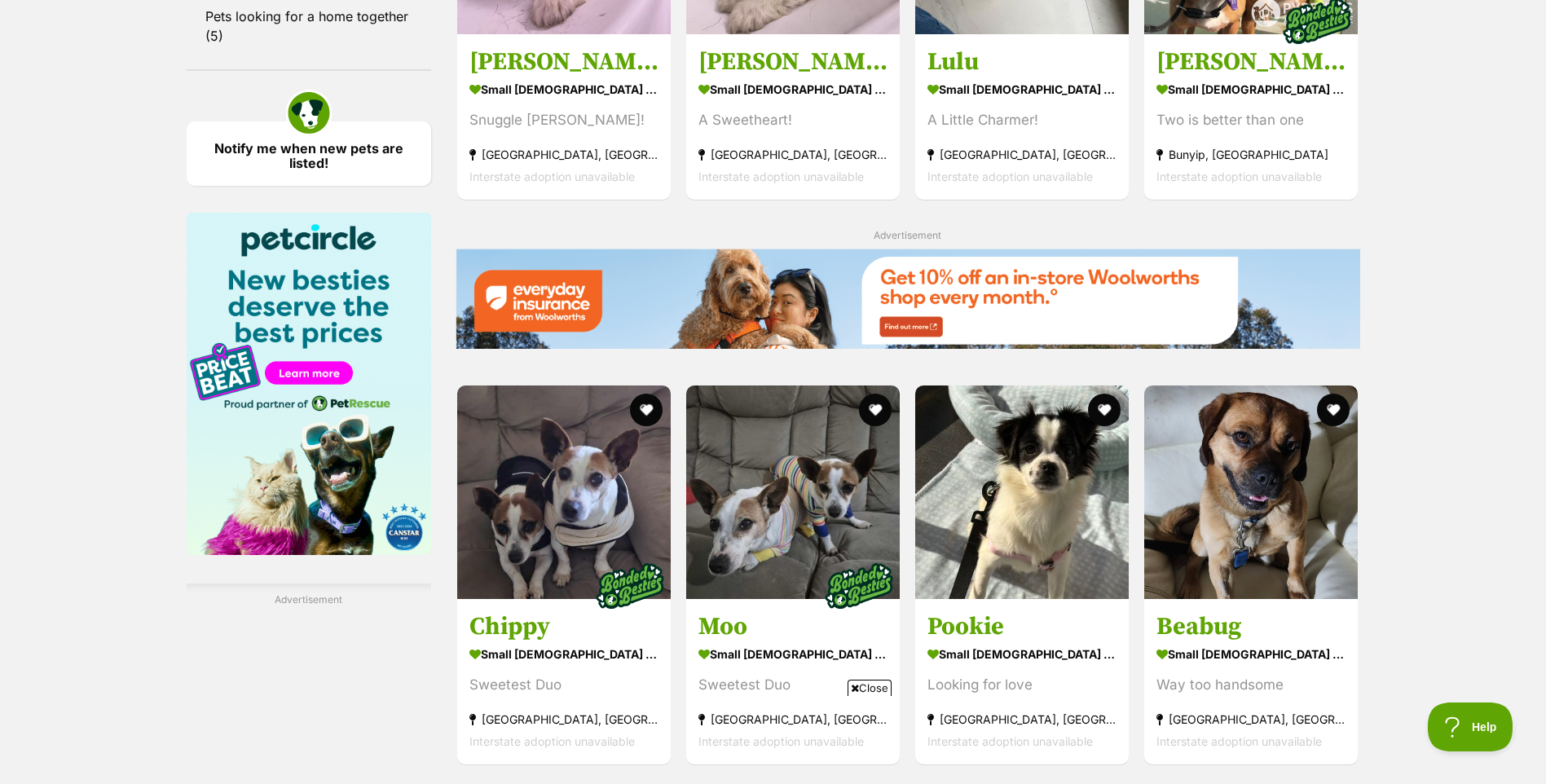
scroll to position [2183, 0]
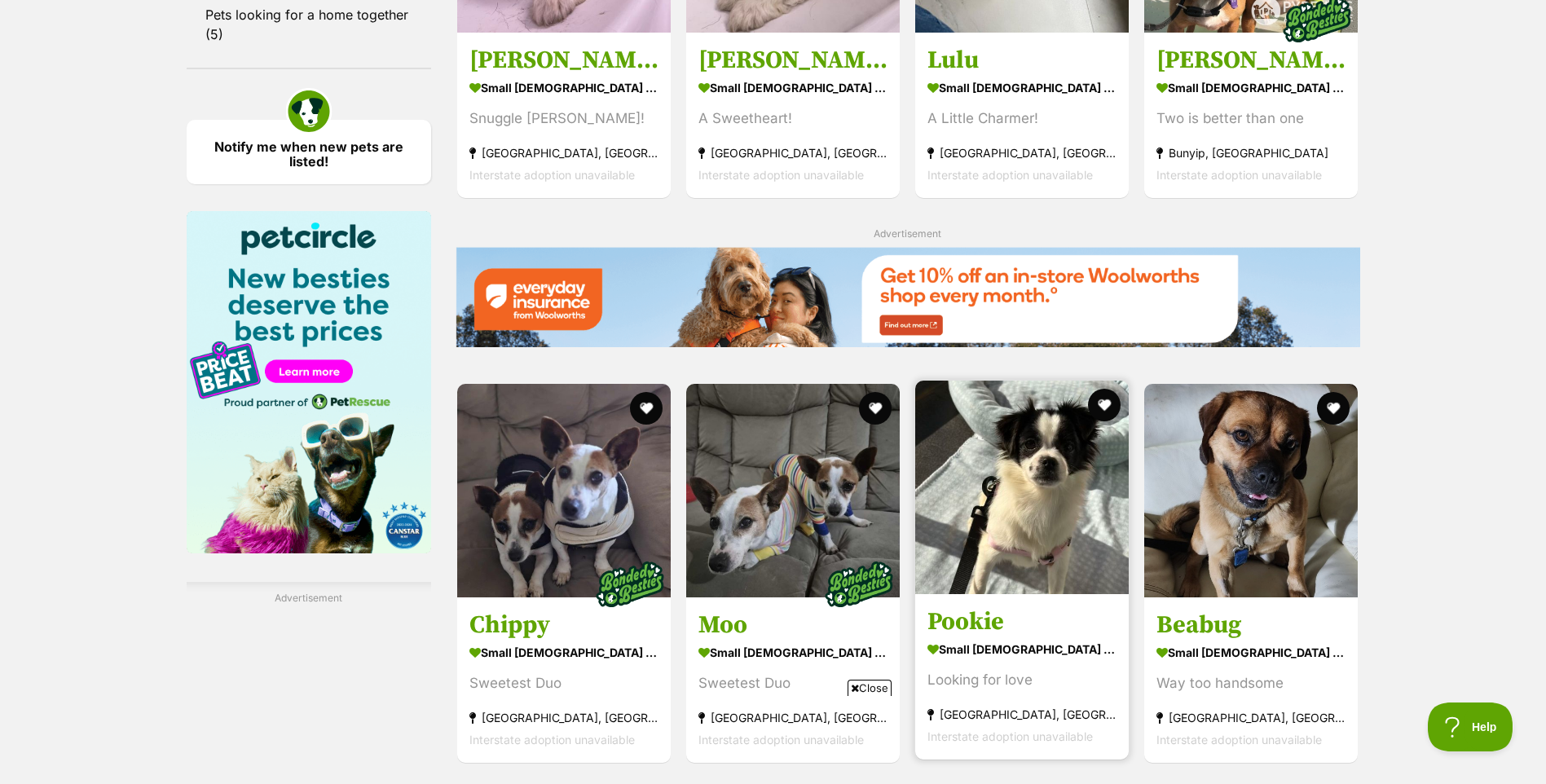
click at [1016, 381] on img at bounding box center [1022, 488] width 214 height 214
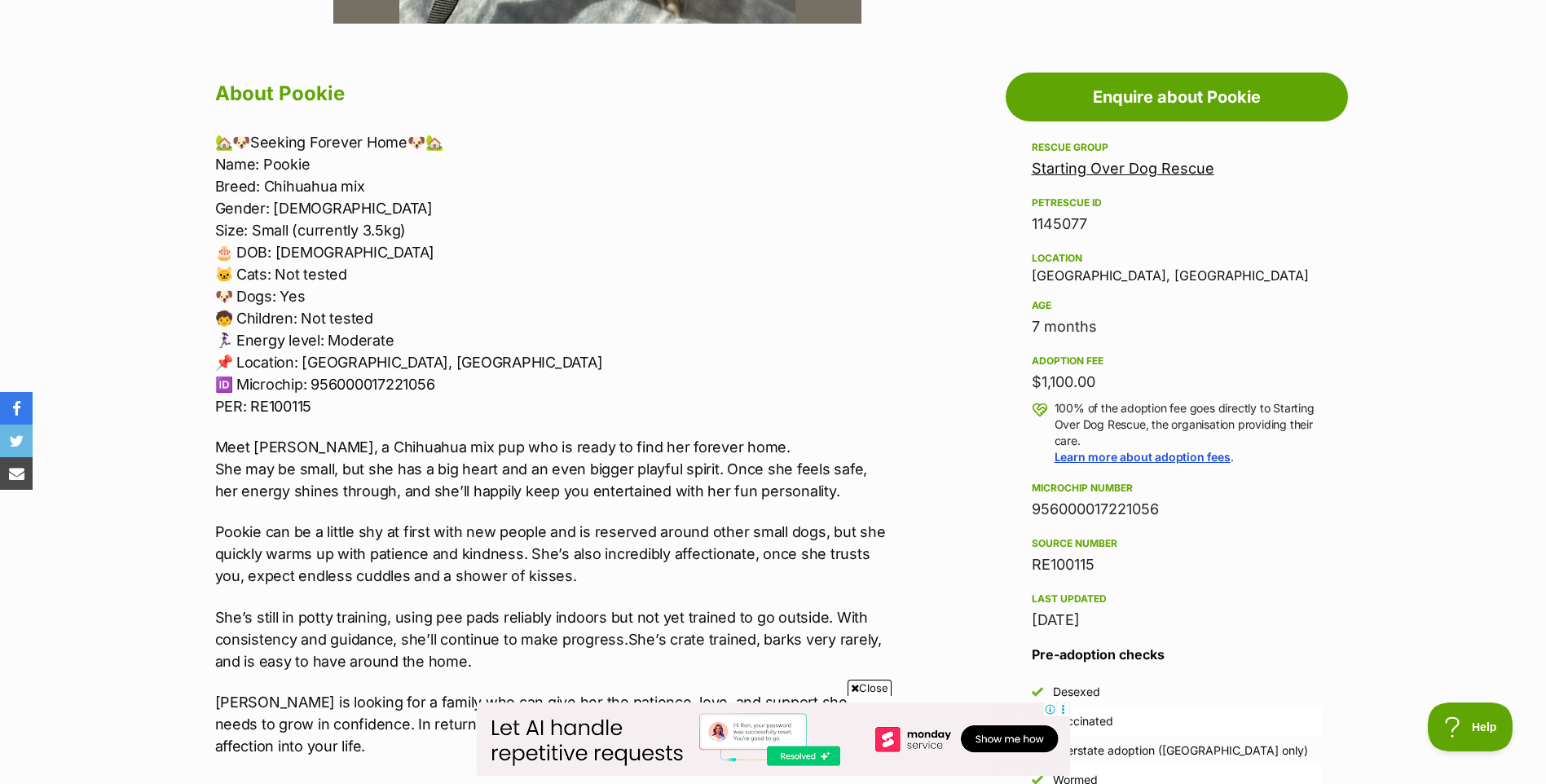
scroll to position [815, 0]
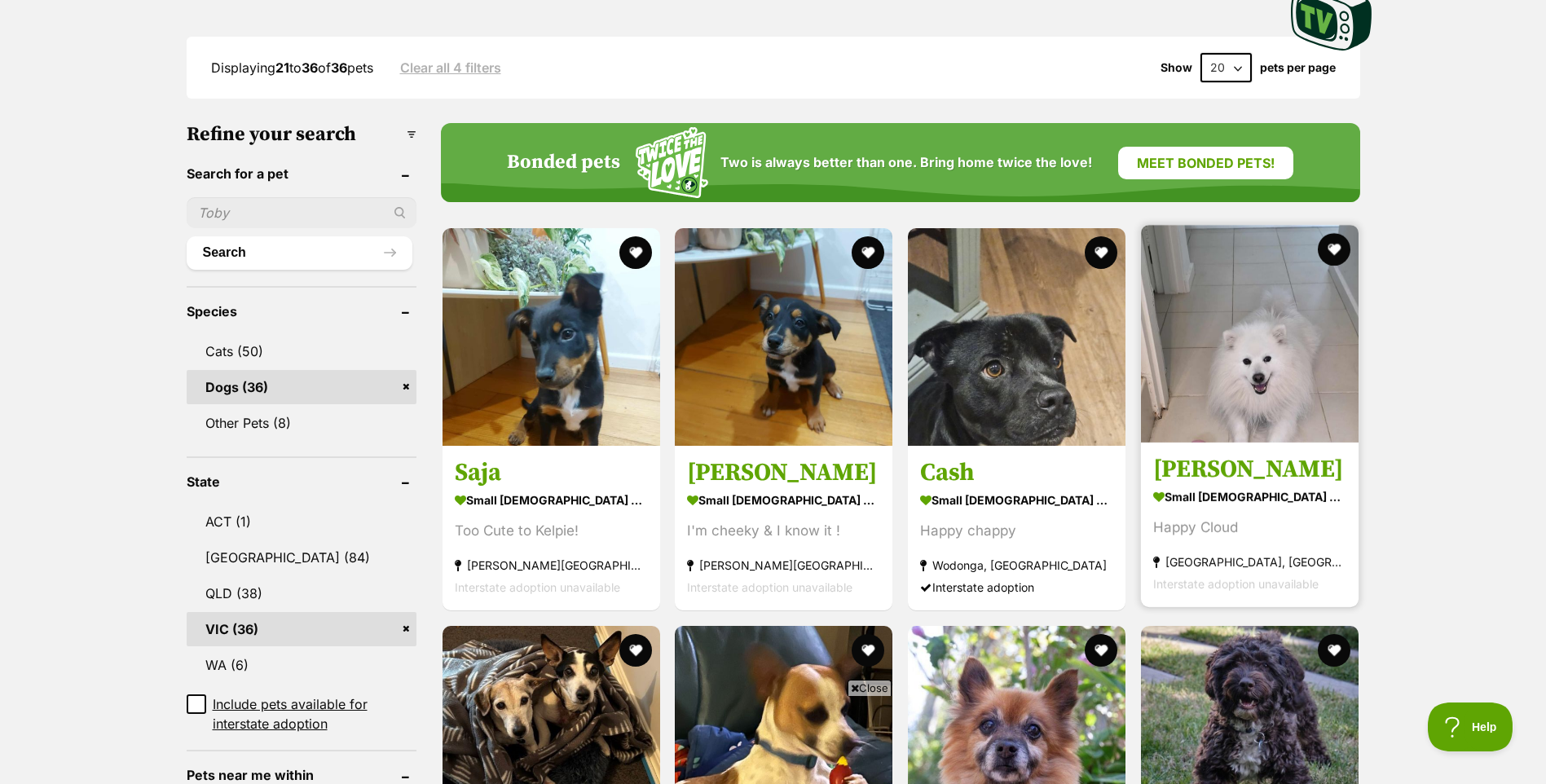
click at [1266, 373] on img at bounding box center [1250, 334] width 218 height 218
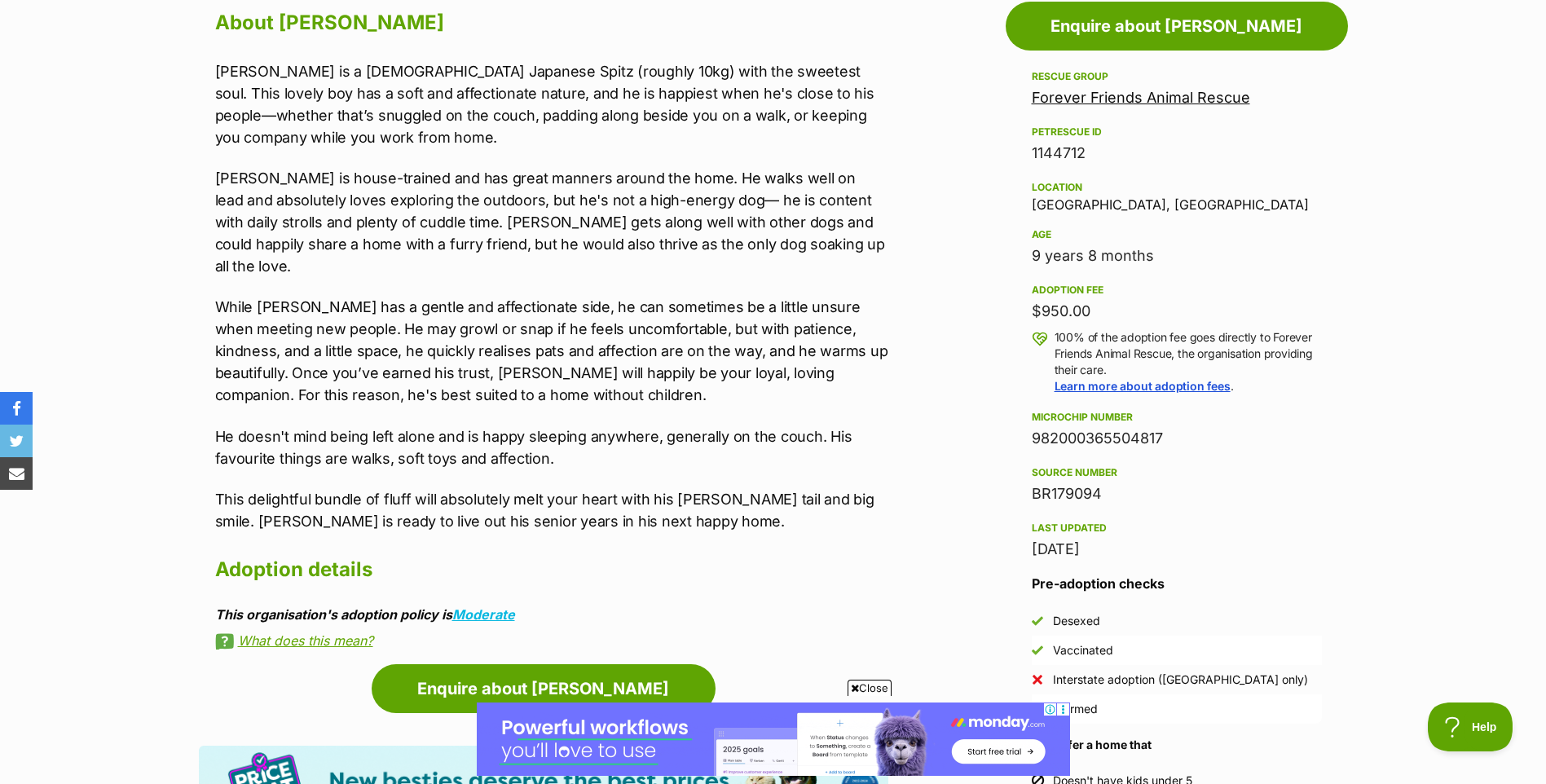
scroll to position [815, 0]
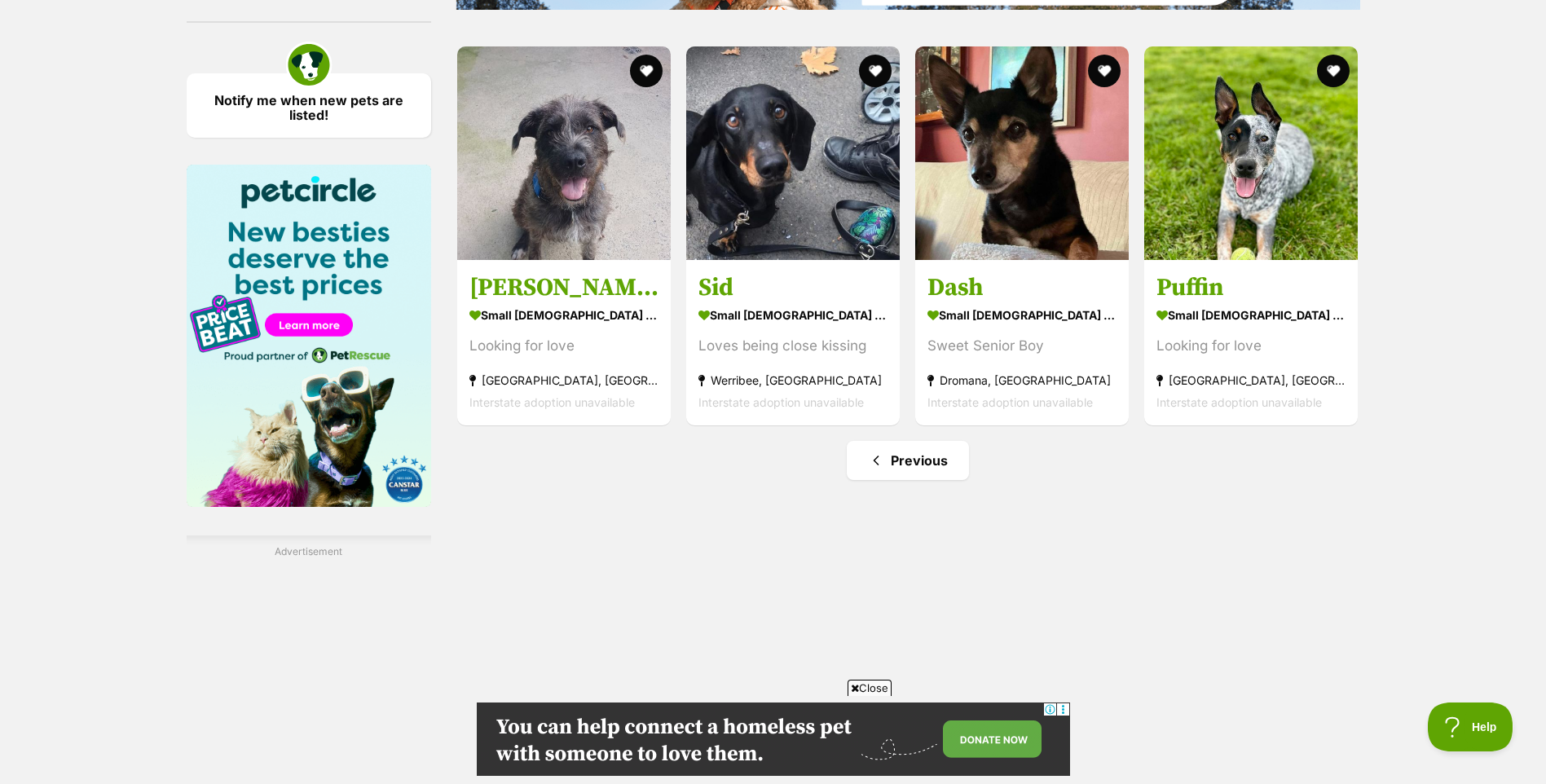
scroll to position [2282, 0]
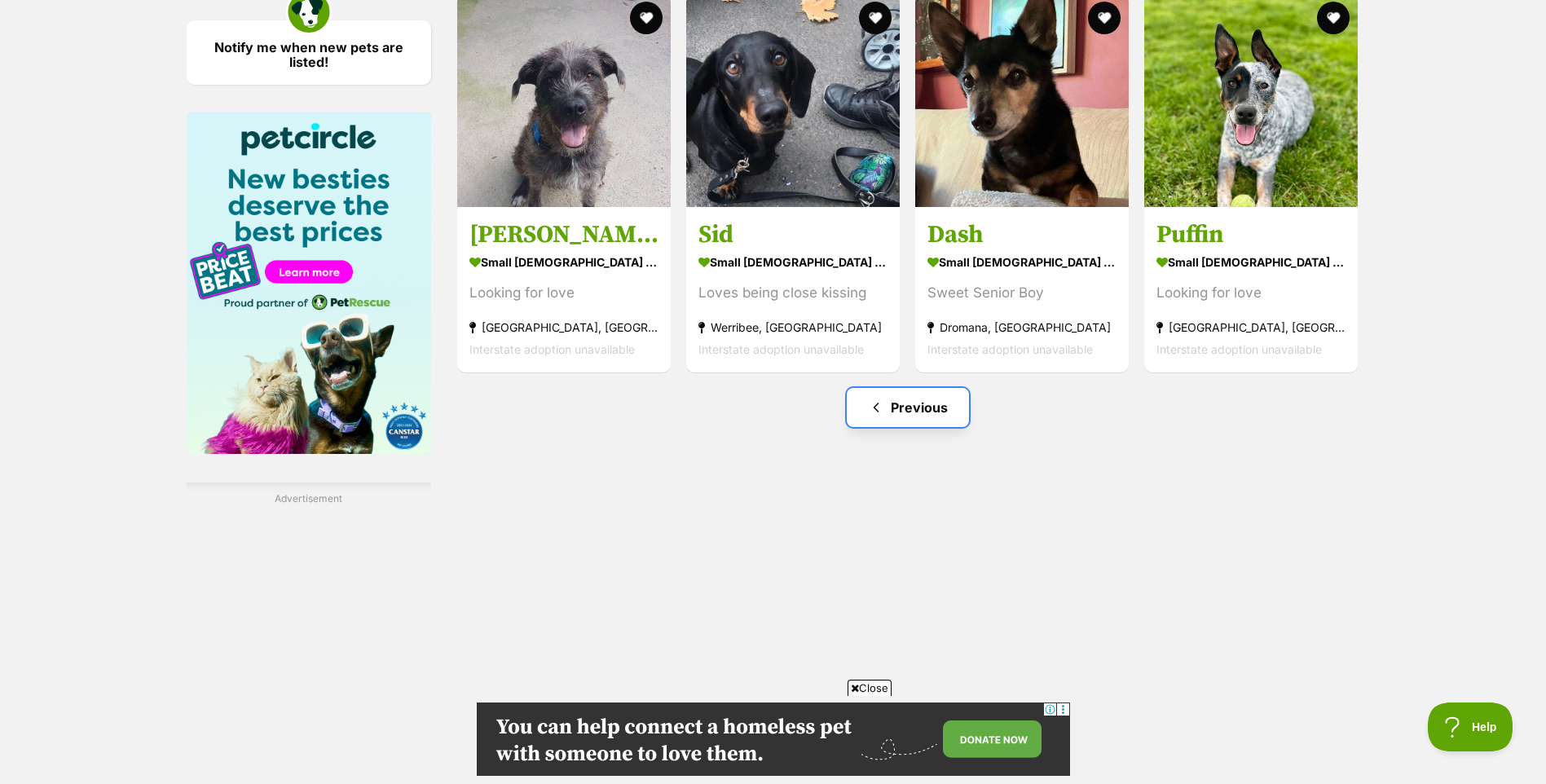
click at [920, 402] on link "Previous" at bounding box center [908, 407] width 122 height 39
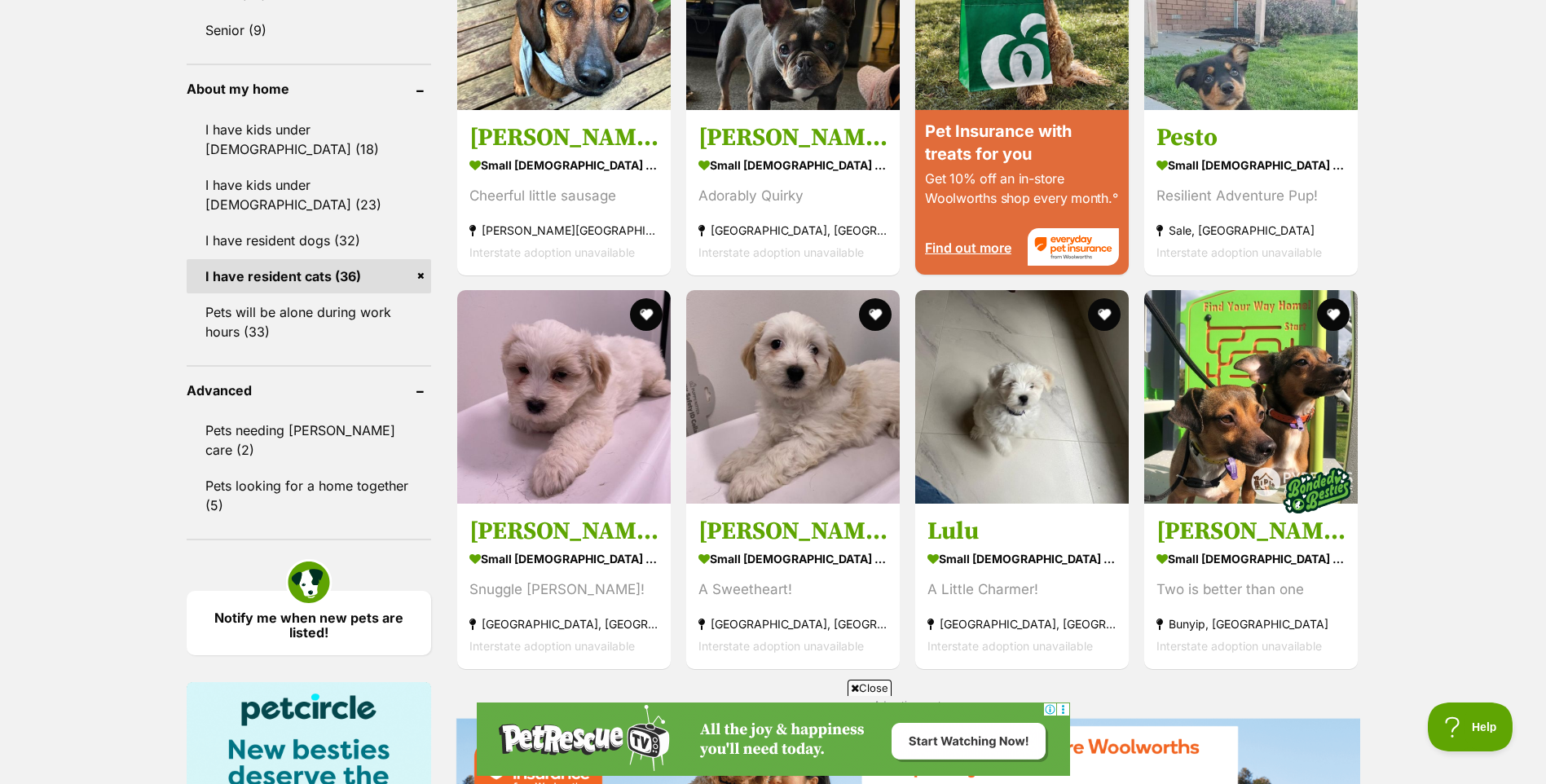
scroll to position [1793, 0]
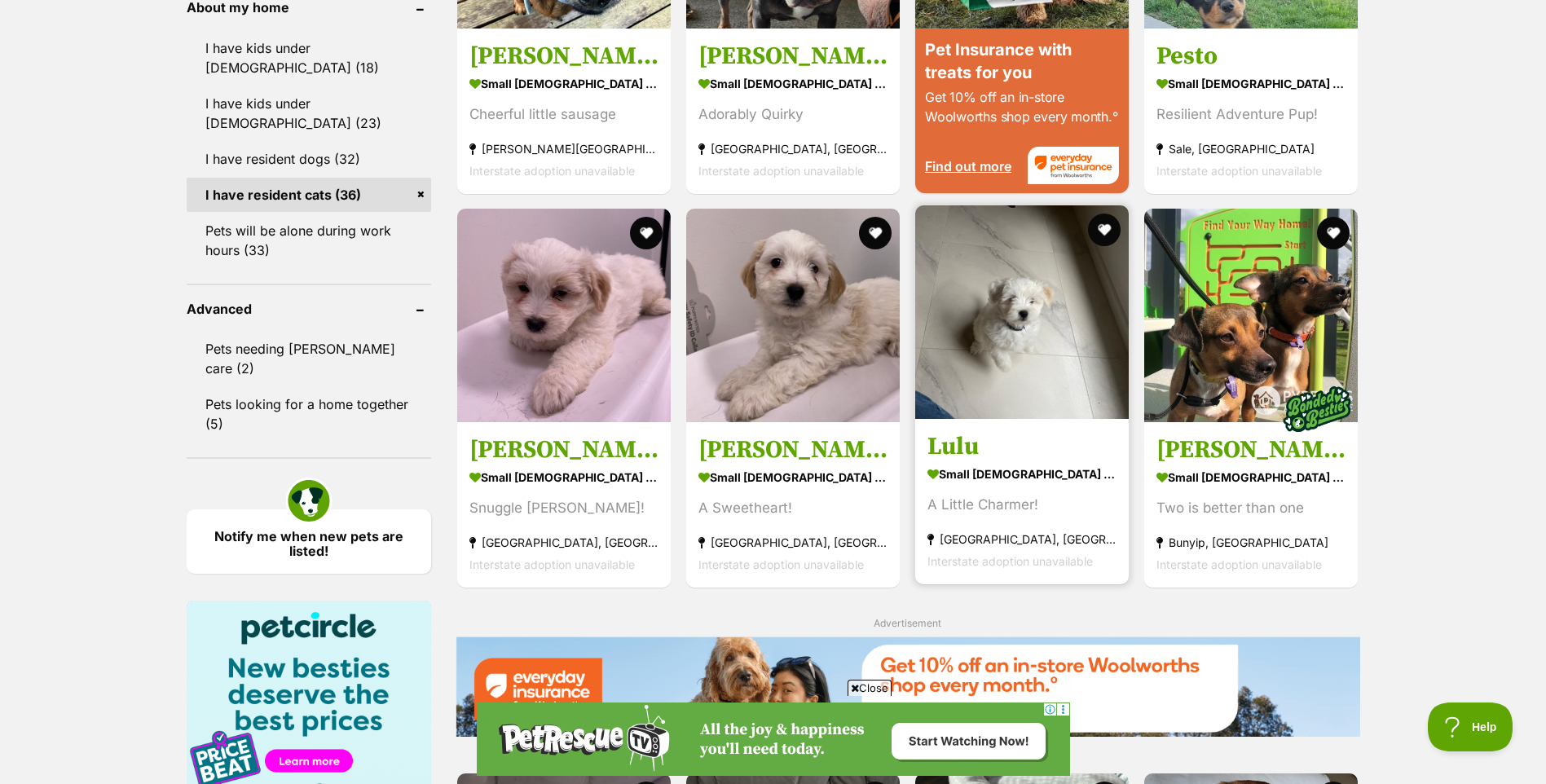
click at [991, 378] on img at bounding box center [1022, 312] width 214 height 214
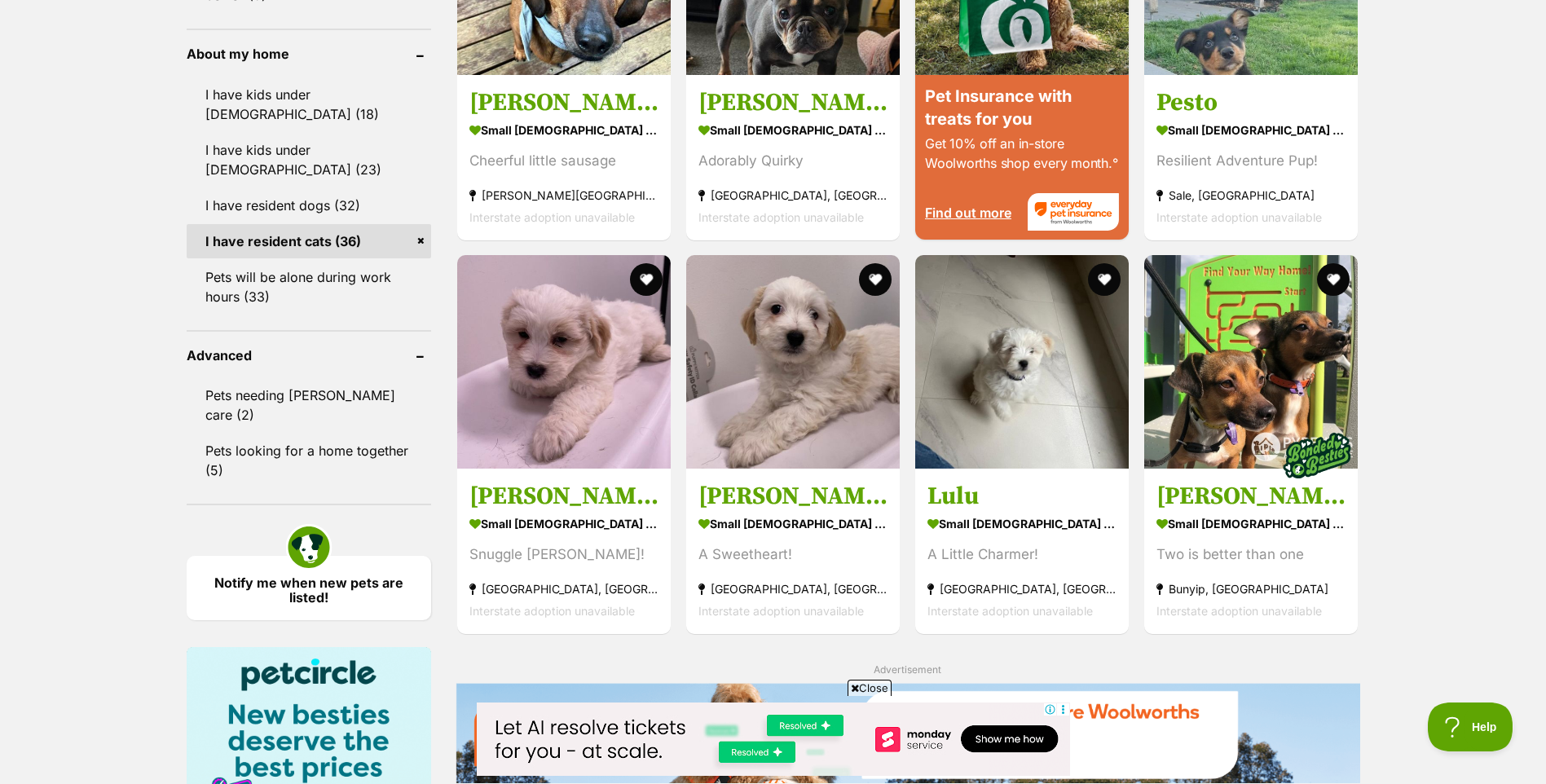
scroll to position [1856, 0]
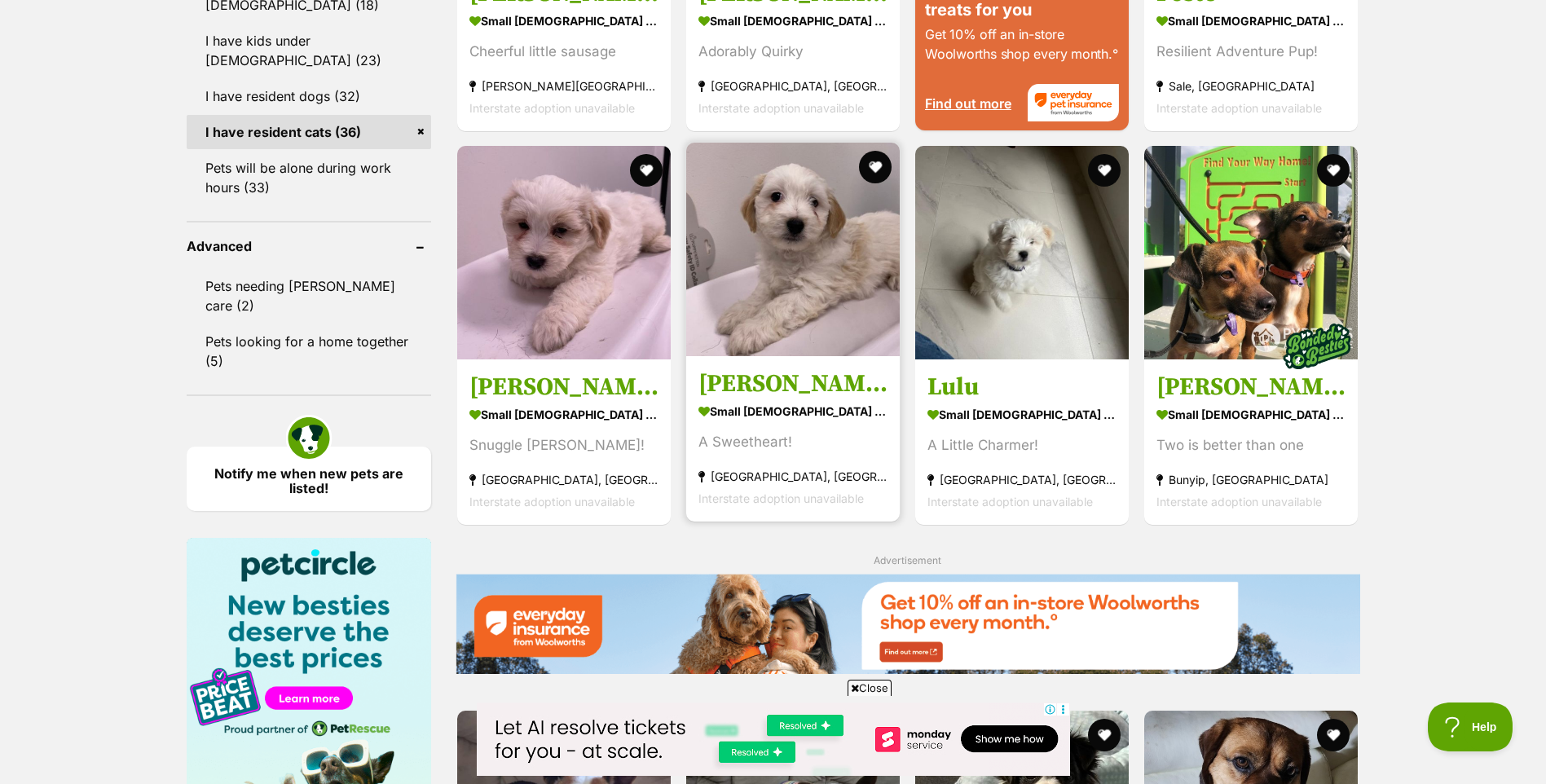
click at [835, 238] on img at bounding box center [793, 250] width 214 height 214
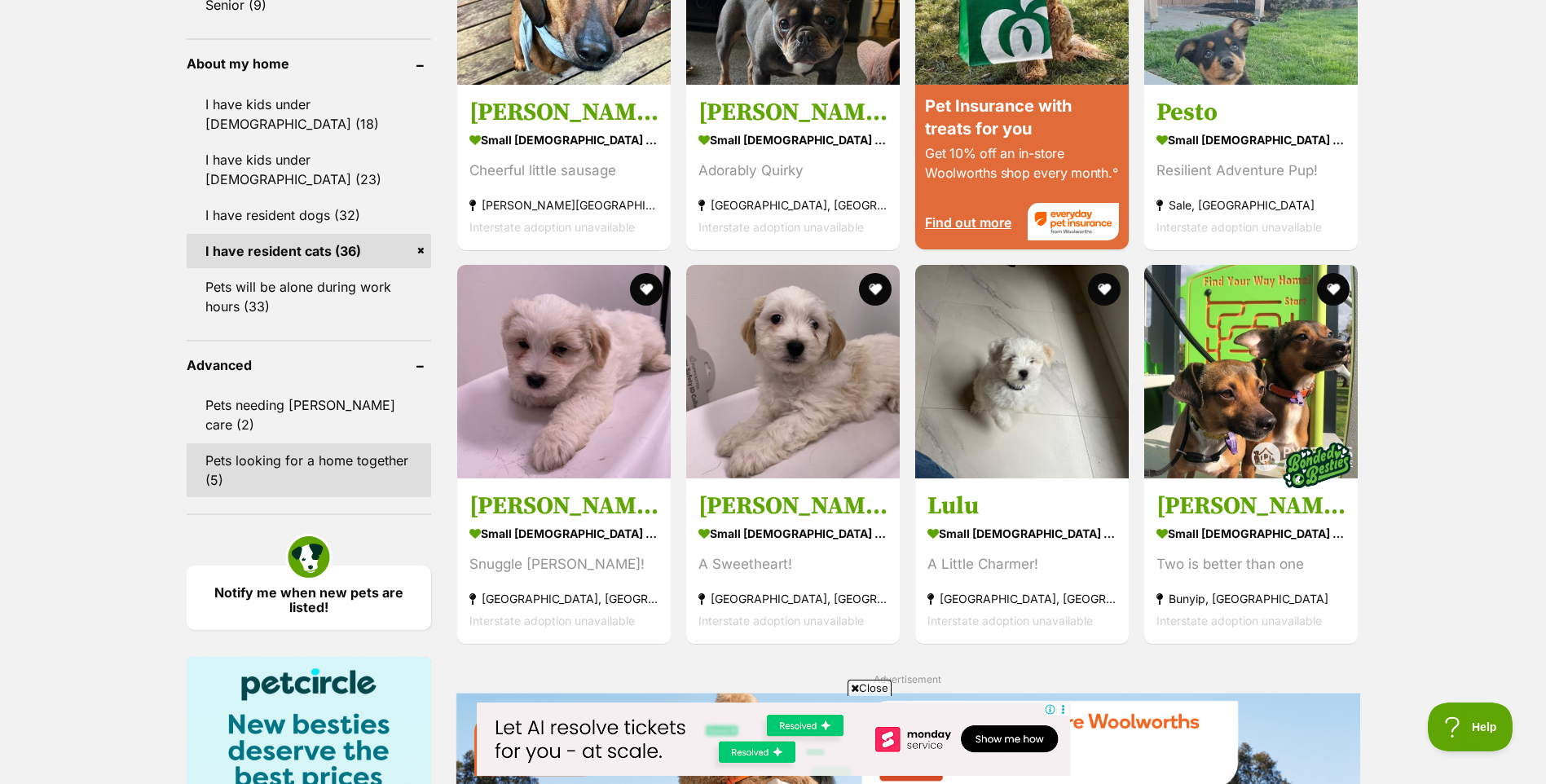
scroll to position [1765, 0]
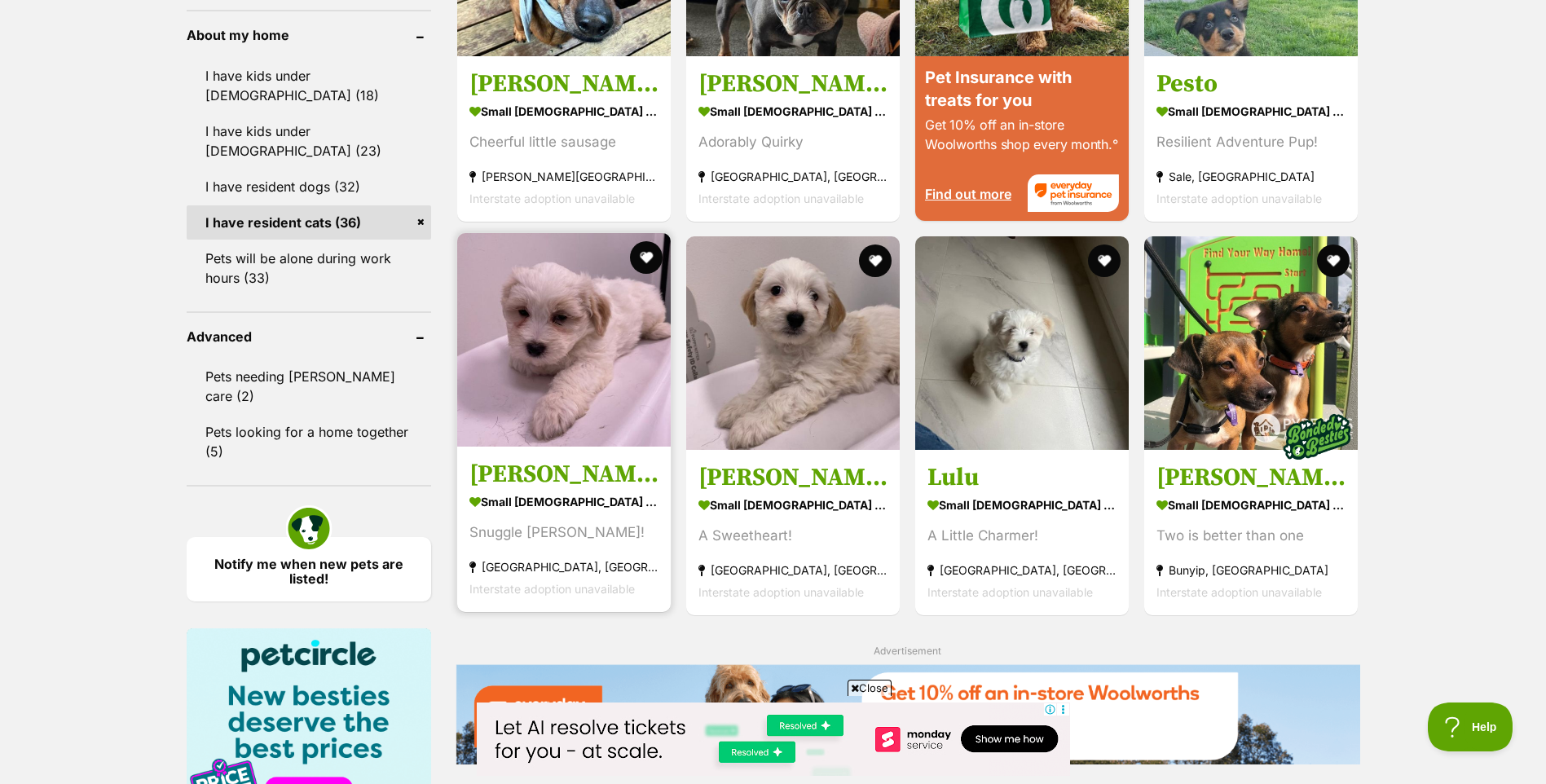
click at [535, 363] on img at bounding box center [564, 340] width 214 height 214
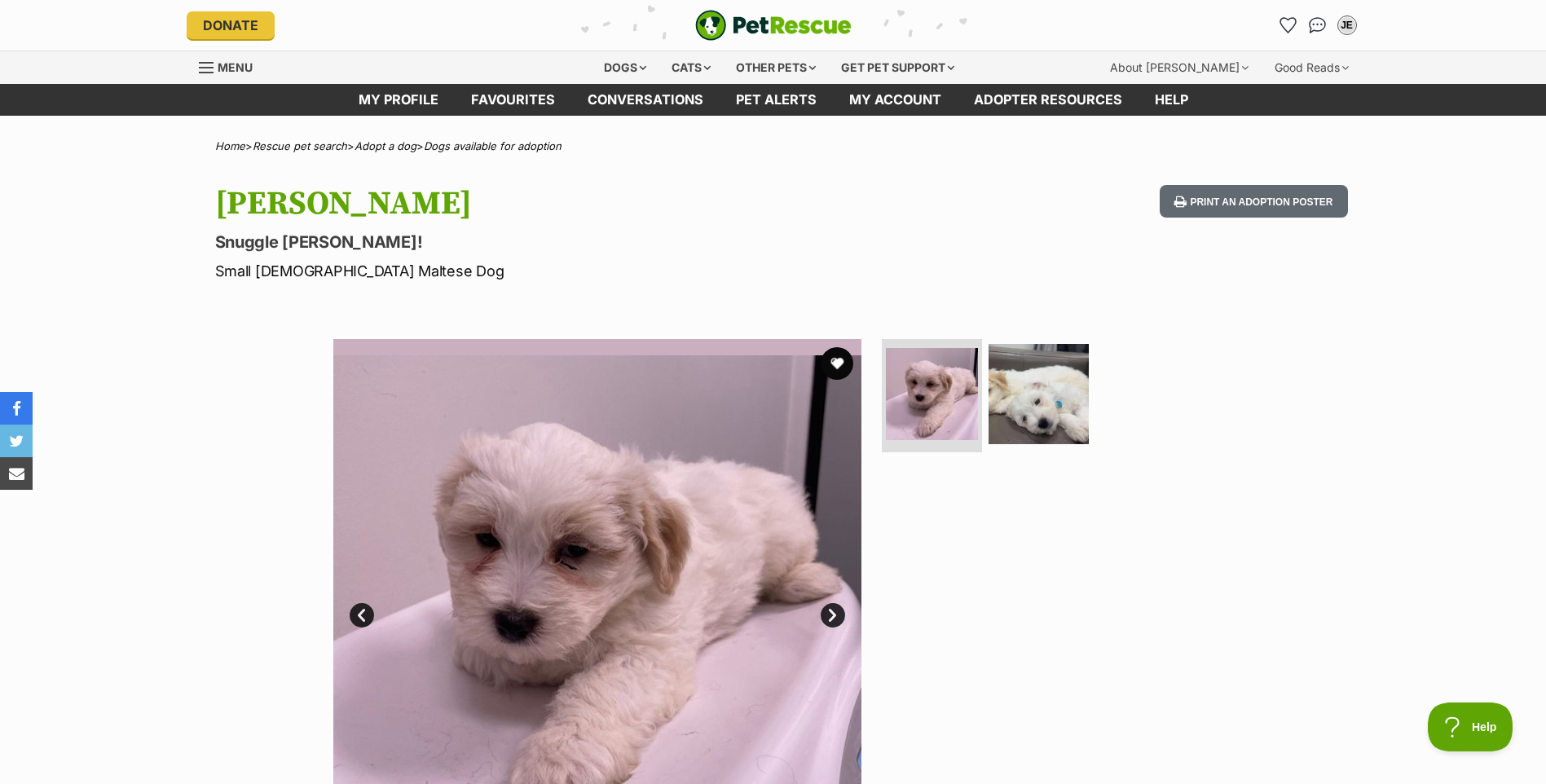
click at [835, 615] on link "Next" at bounding box center [833, 615] width 24 height 24
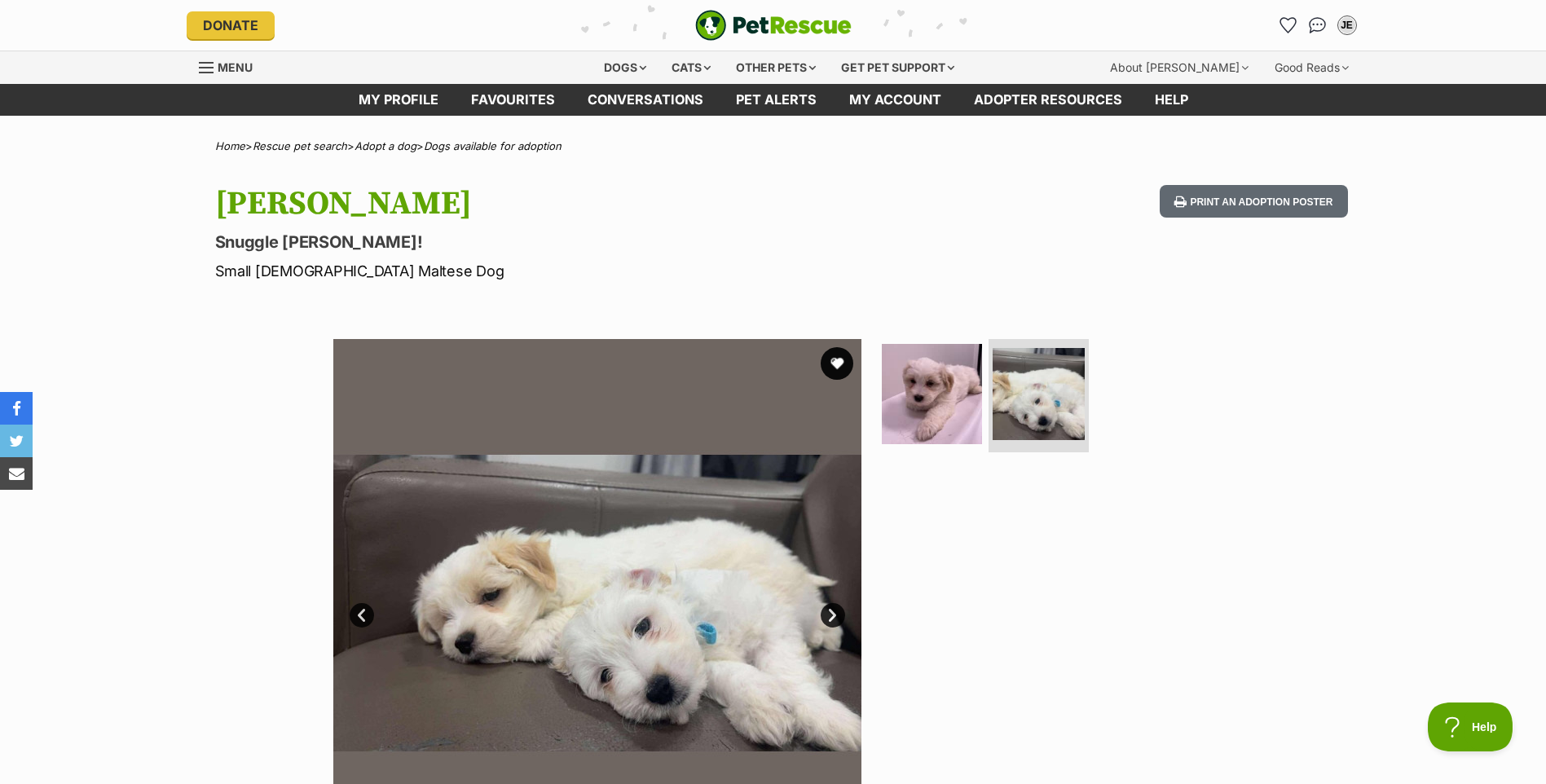
click at [360, 615] on link "Prev" at bounding box center [362, 615] width 24 height 24
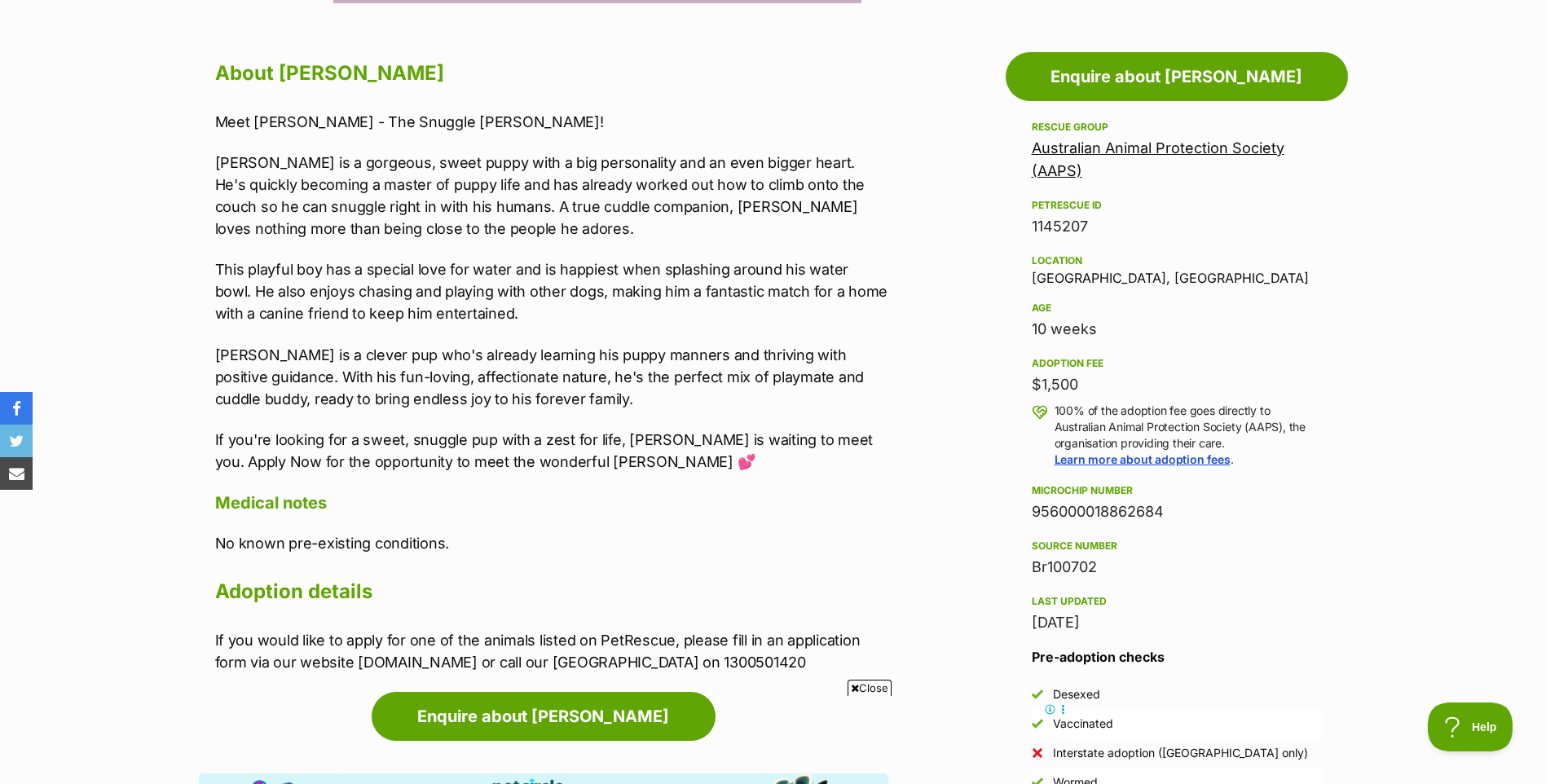
scroll to position [734, 0]
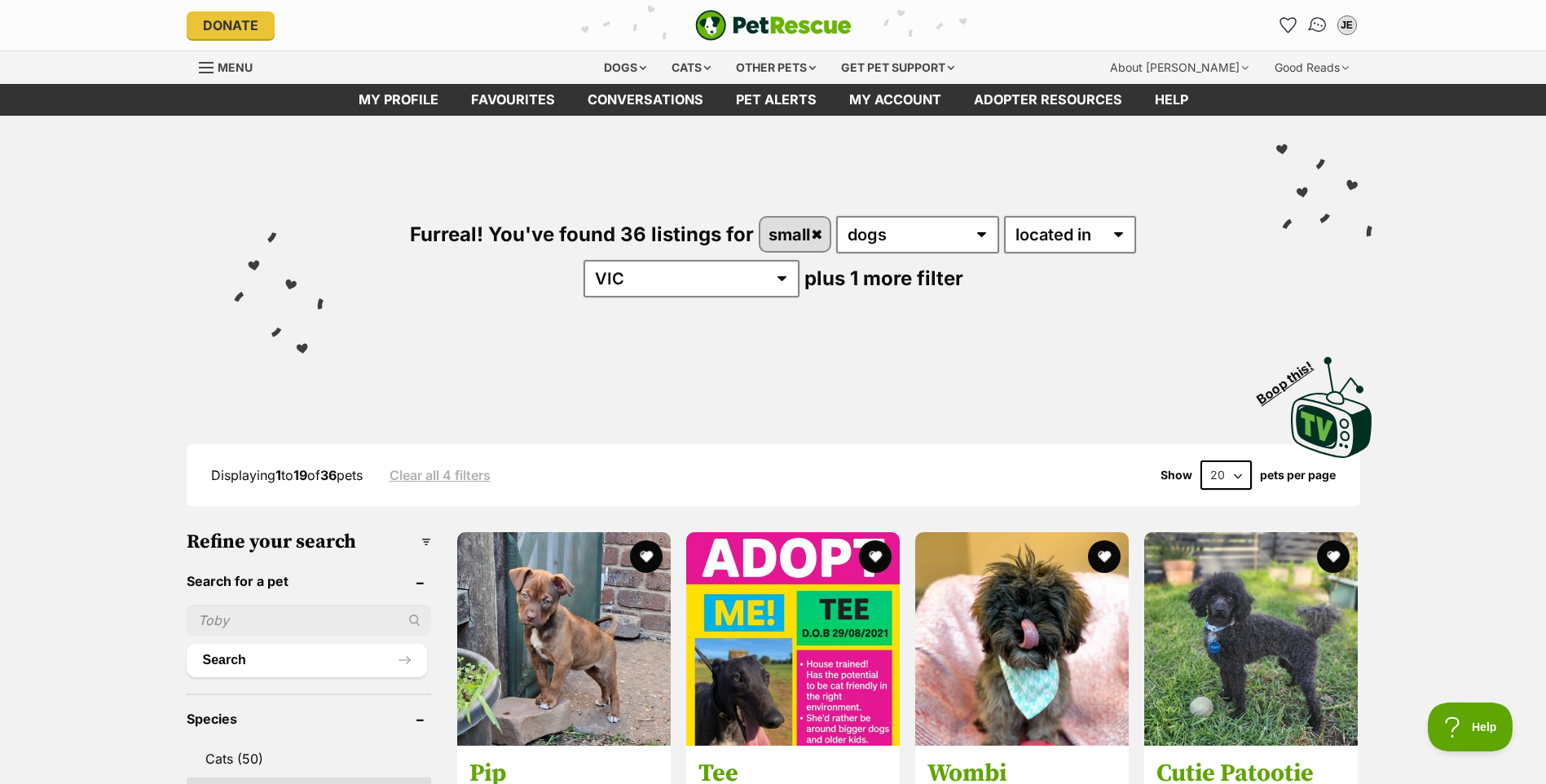
click at [1317, 24] on img "Conversations" at bounding box center [1318, 25] width 22 height 21
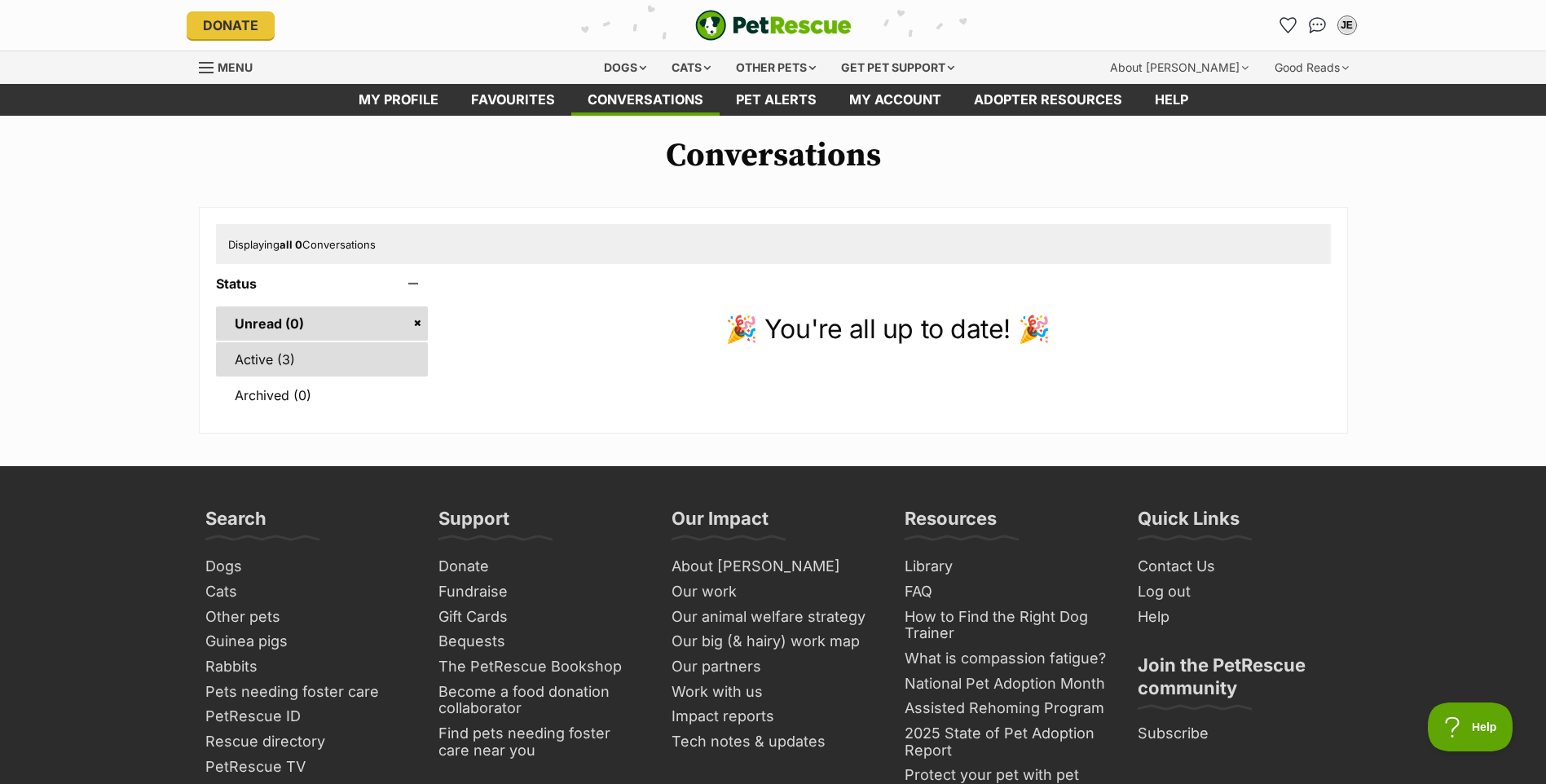
click at [293, 355] on link "Active (3)" at bounding box center [322, 359] width 213 height 34
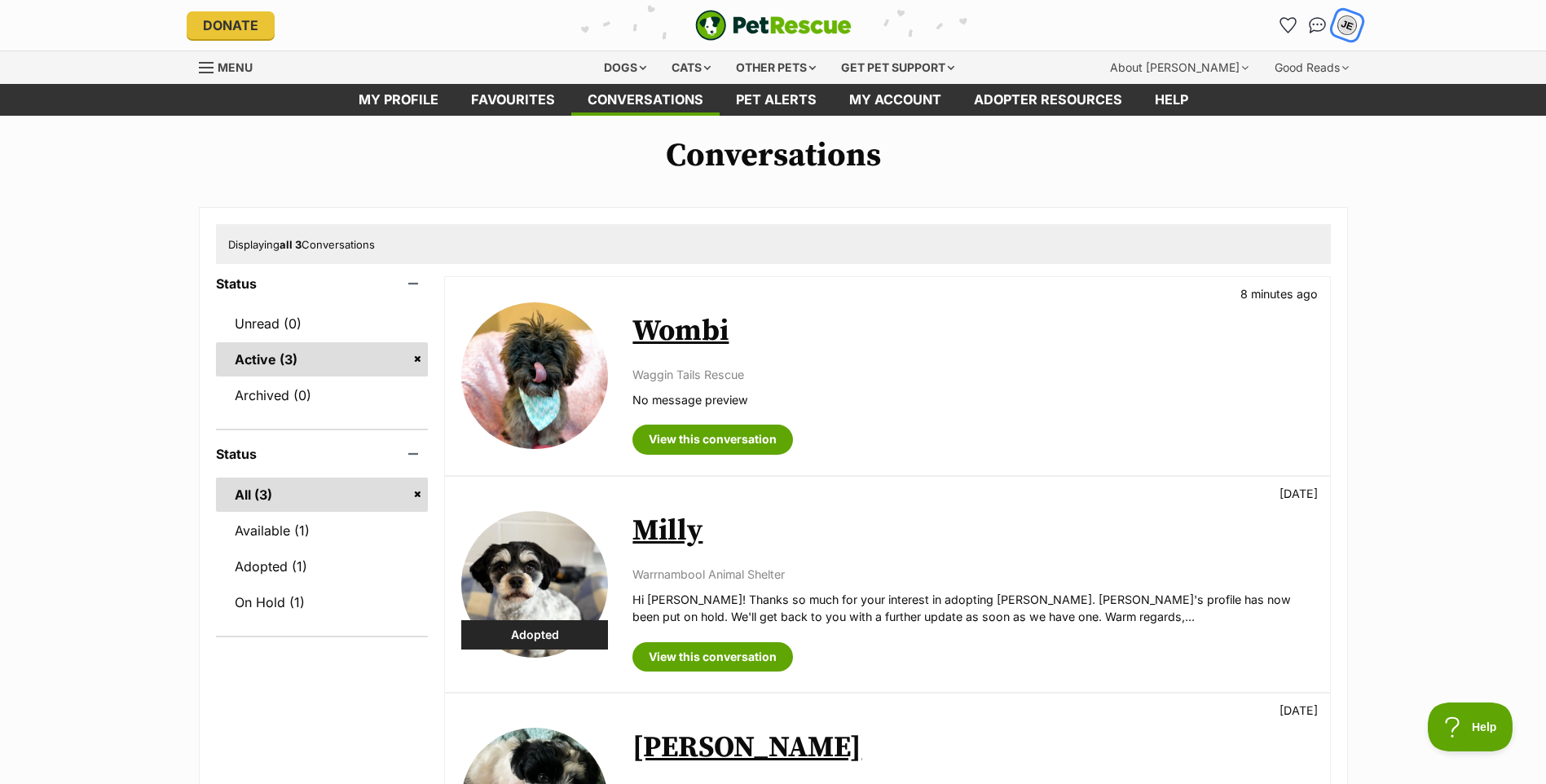
click at [1346, 22] on div "JE" at bounding box center [1347, 25] width 21 height 21
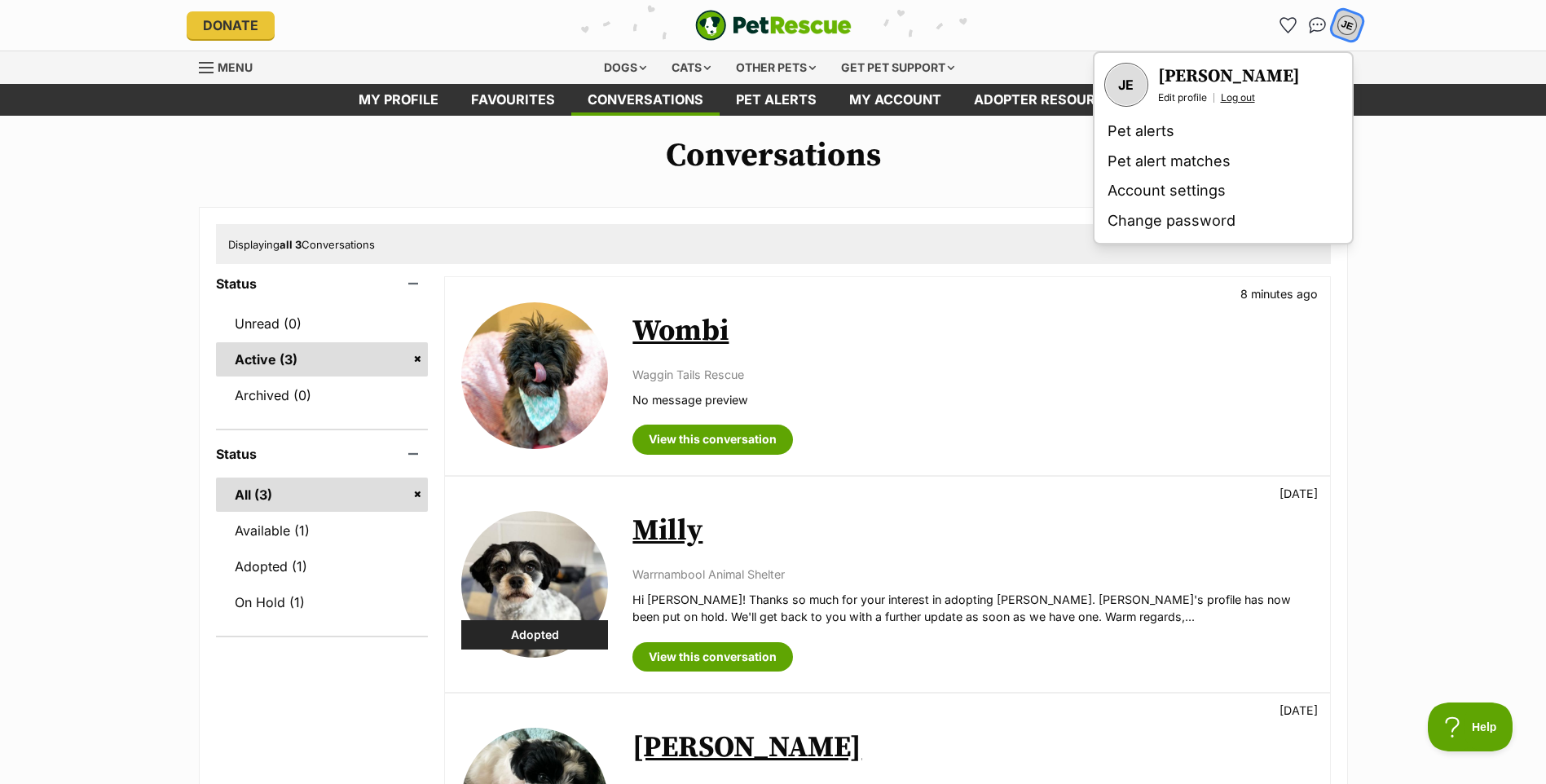
click at [1249, 94] on link "Log out" at bounding box center [1238, 97] width 34 height 13
